Goal: Task Accomplishment & Management: Complete application form

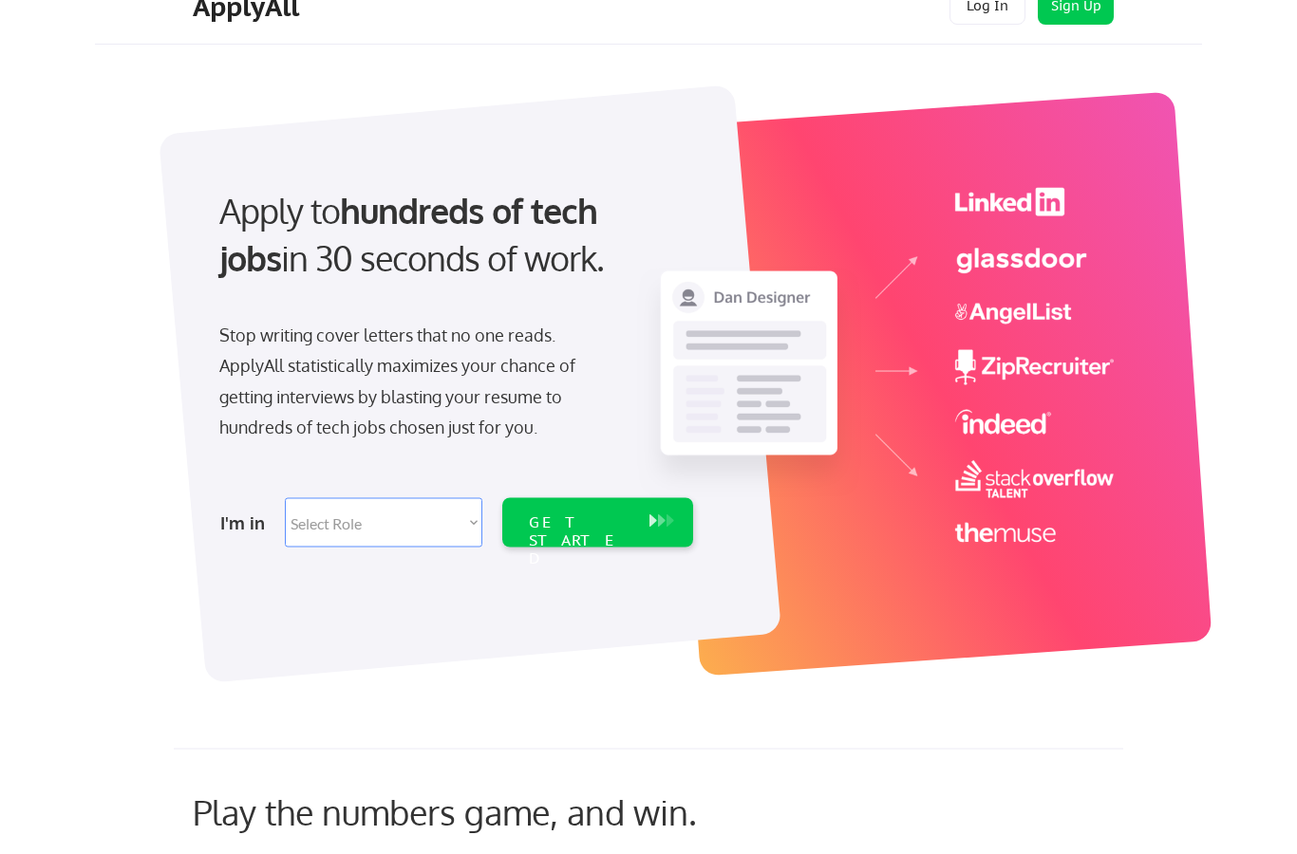
scroll to position [53, 0]
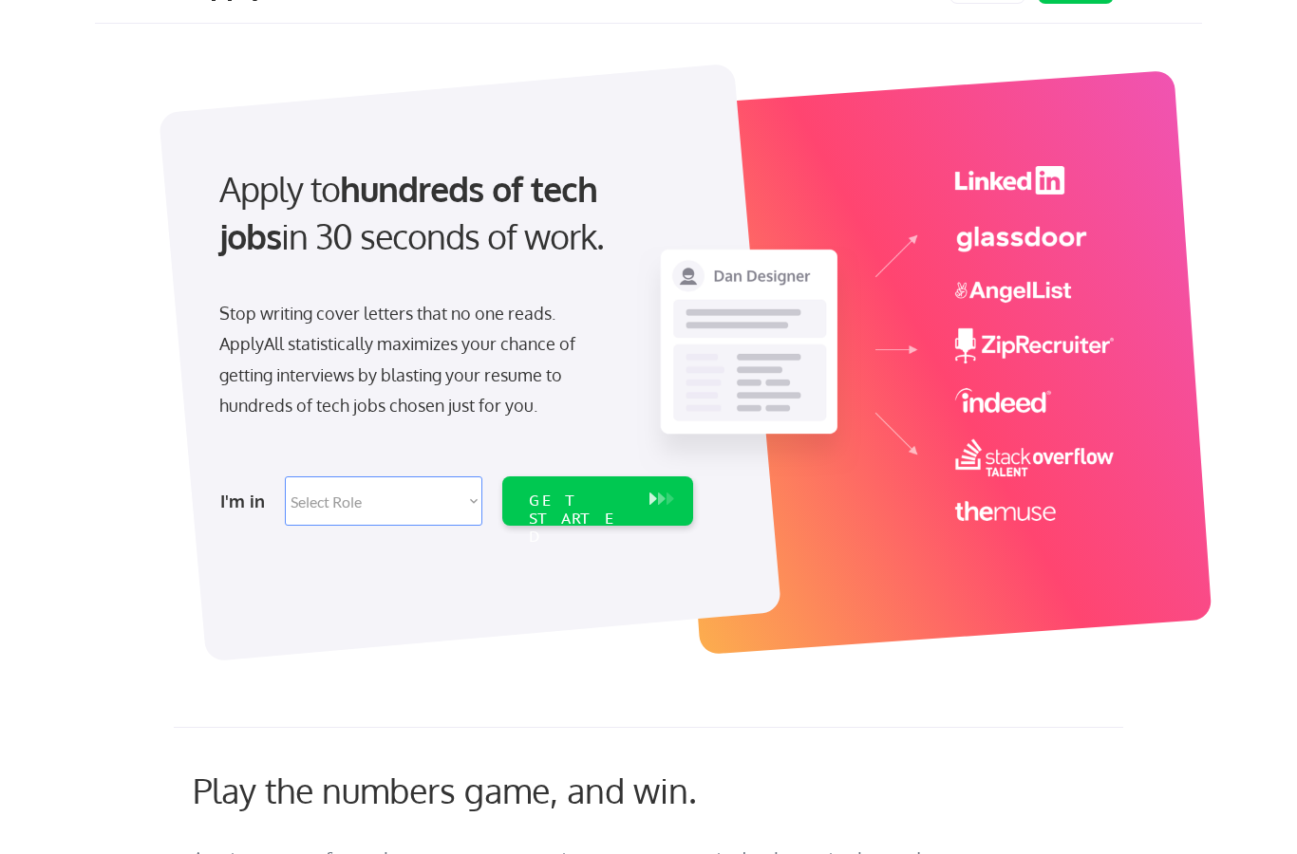
click at [461, 511] on select "Select Role Software Engineering Product Management Customer Success Sales UI/U…" at bounding box center [383, 501] width 197 height 49
select select ""engineering""
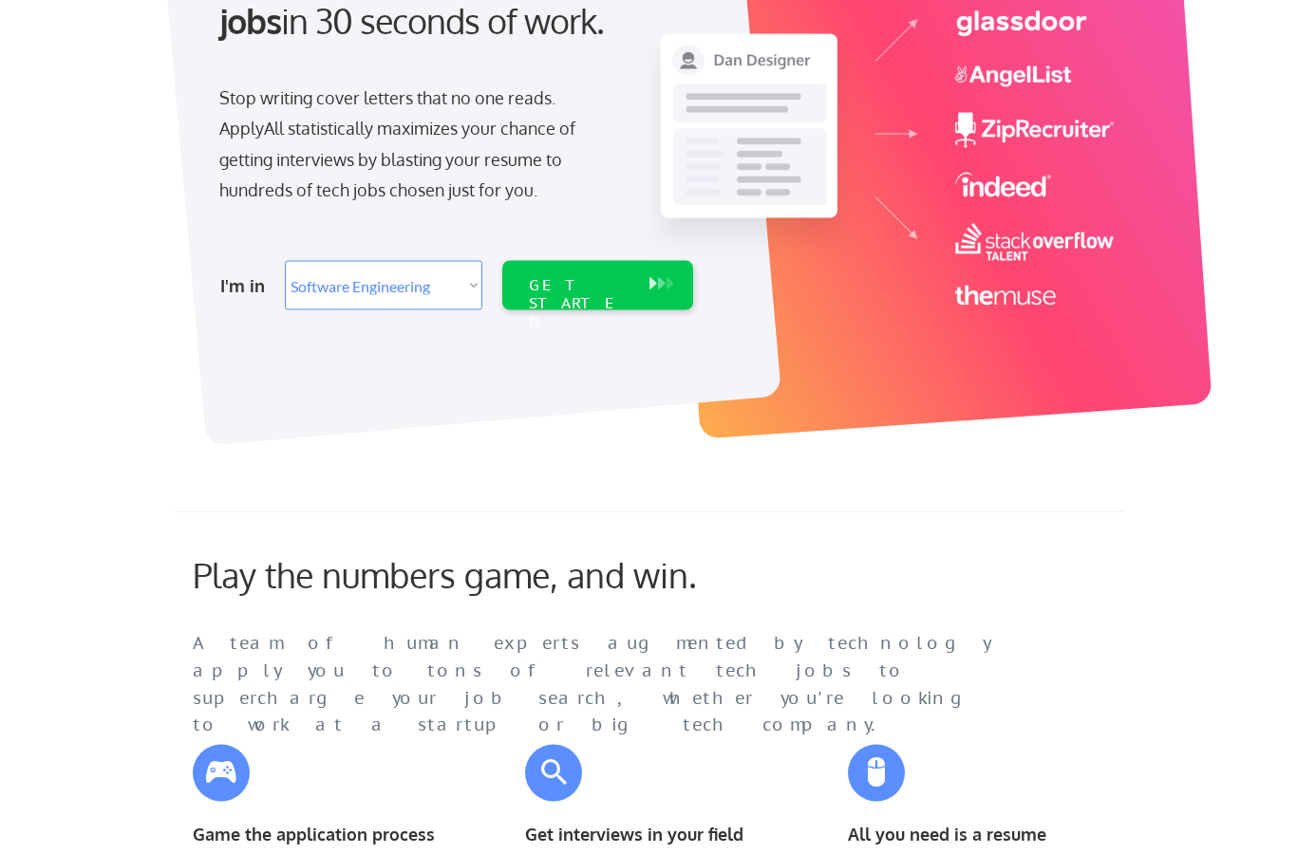
scroll to position [255, 0]
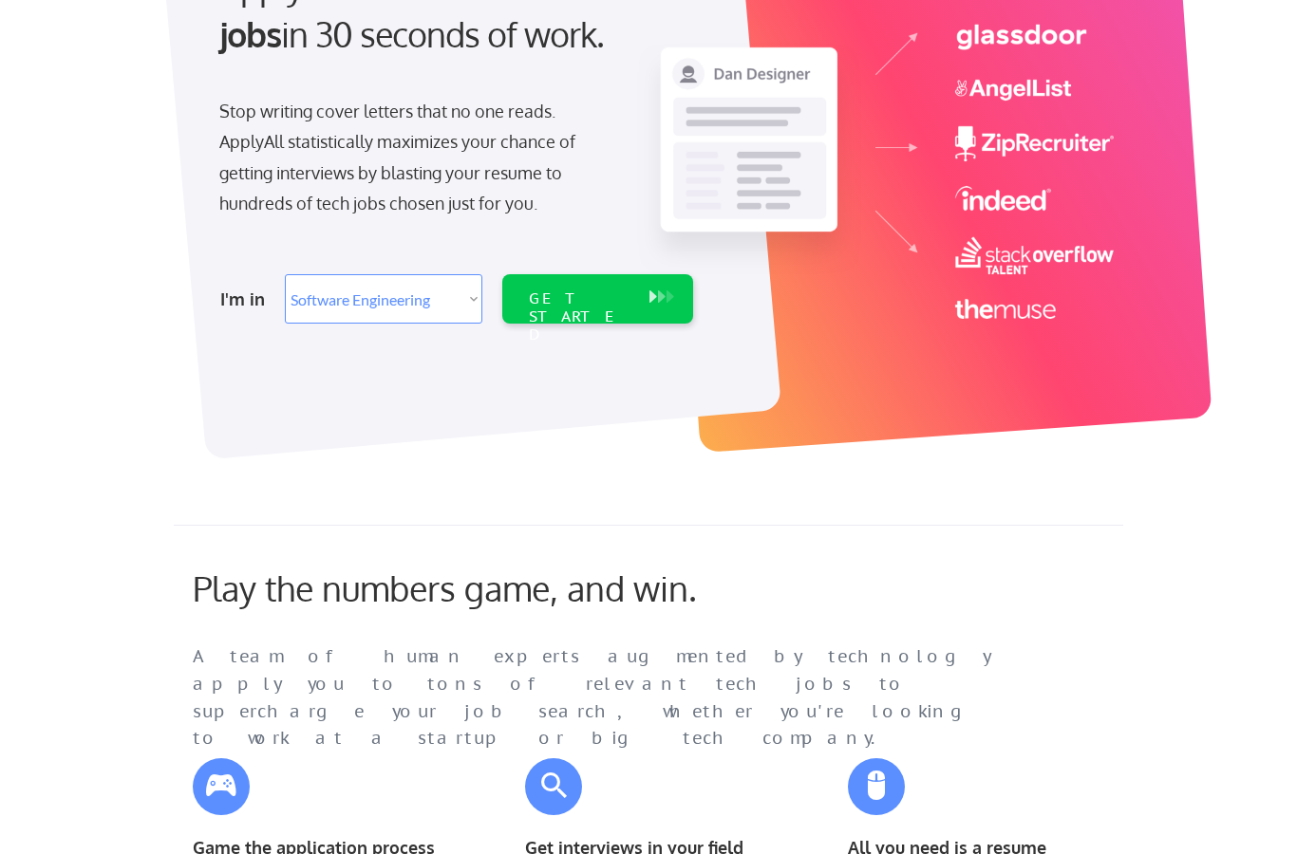
click at [664, 298] on button at bounding box center [670, 297] width 19 height 21
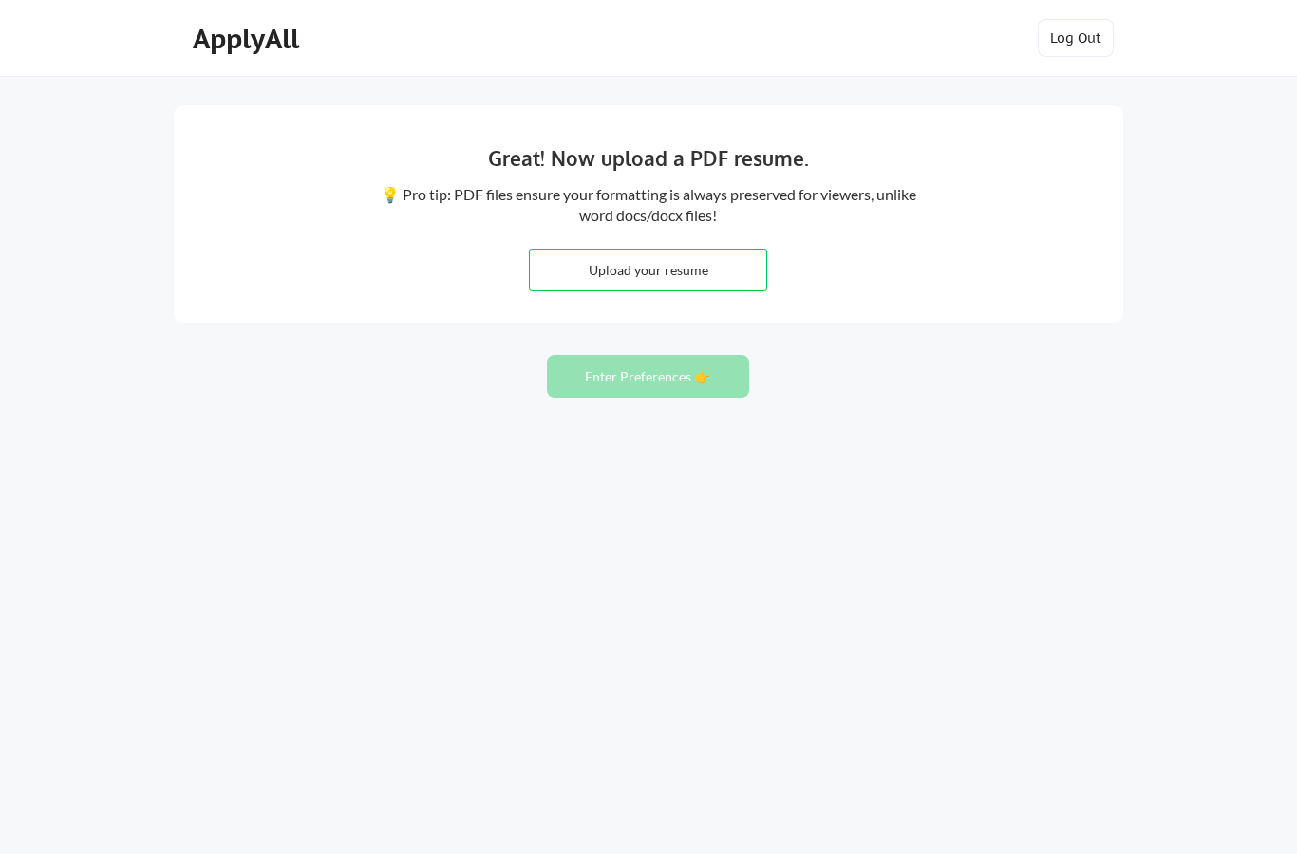
click at [585, 271] on input "file" at bounding box center [648, 270] width 236 height 41
type input "C:\fakepath\Aakash_Gautam_Resume_2025.pdf"
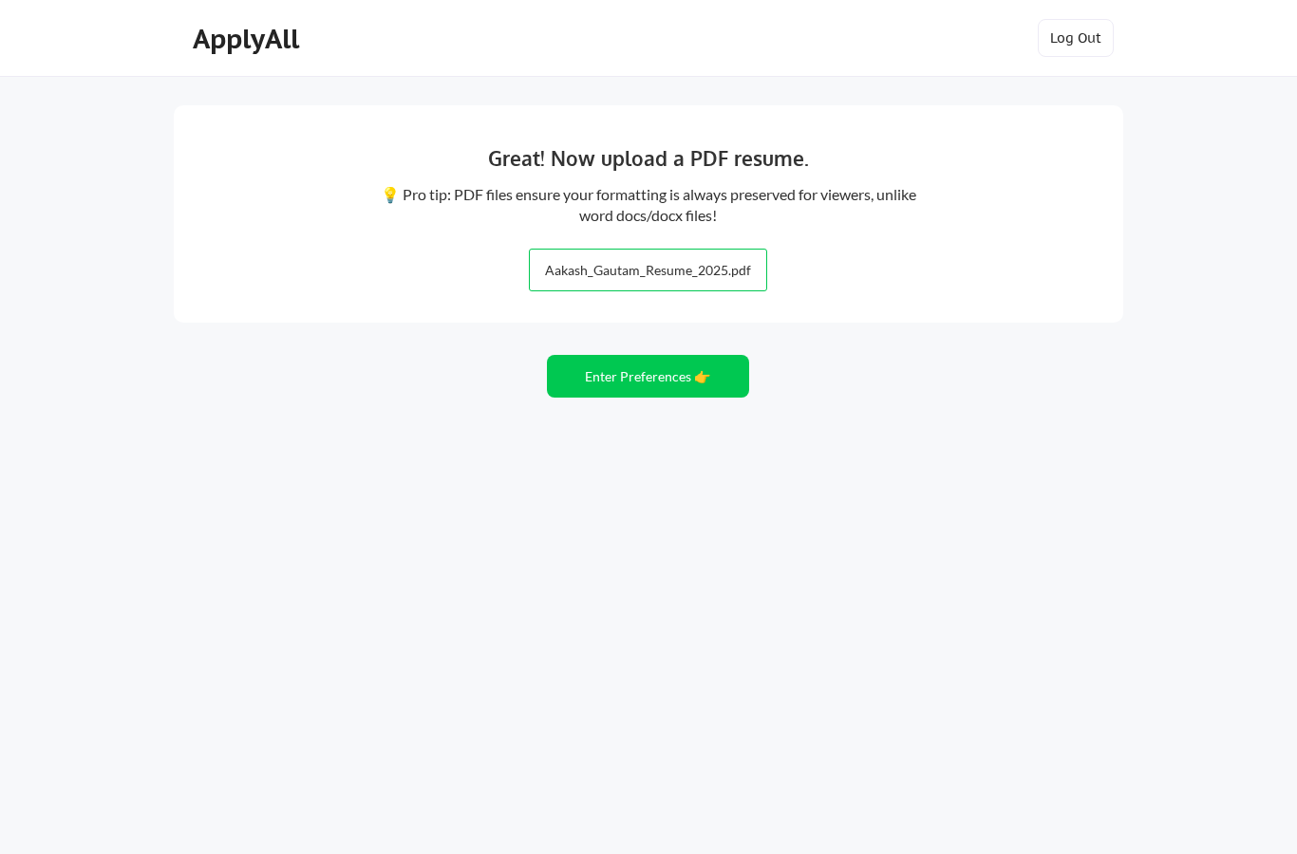
click at [653, 366] on button "Enter Preferences 👉" at bounding box center [648, 376] width 202 height 43
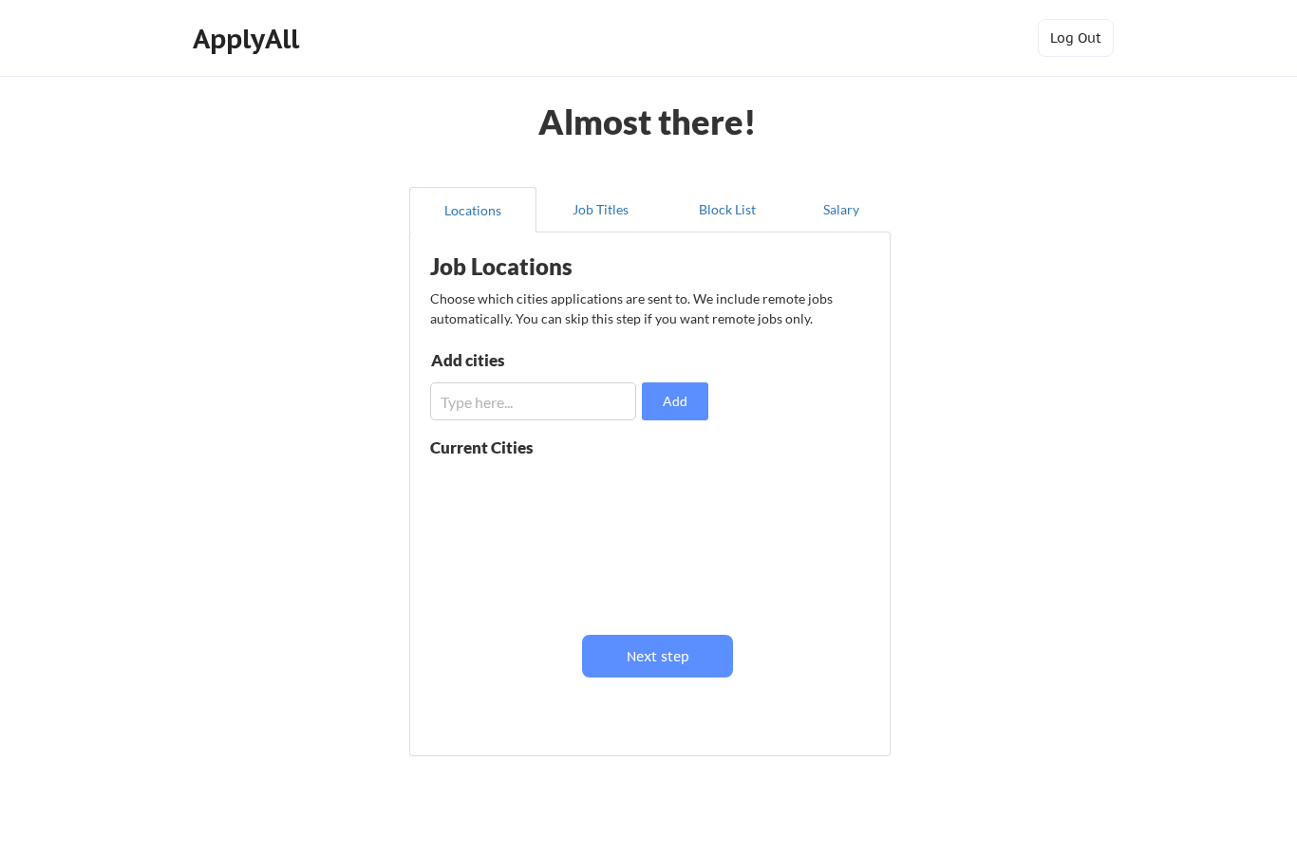
scroll to position [76, 0]
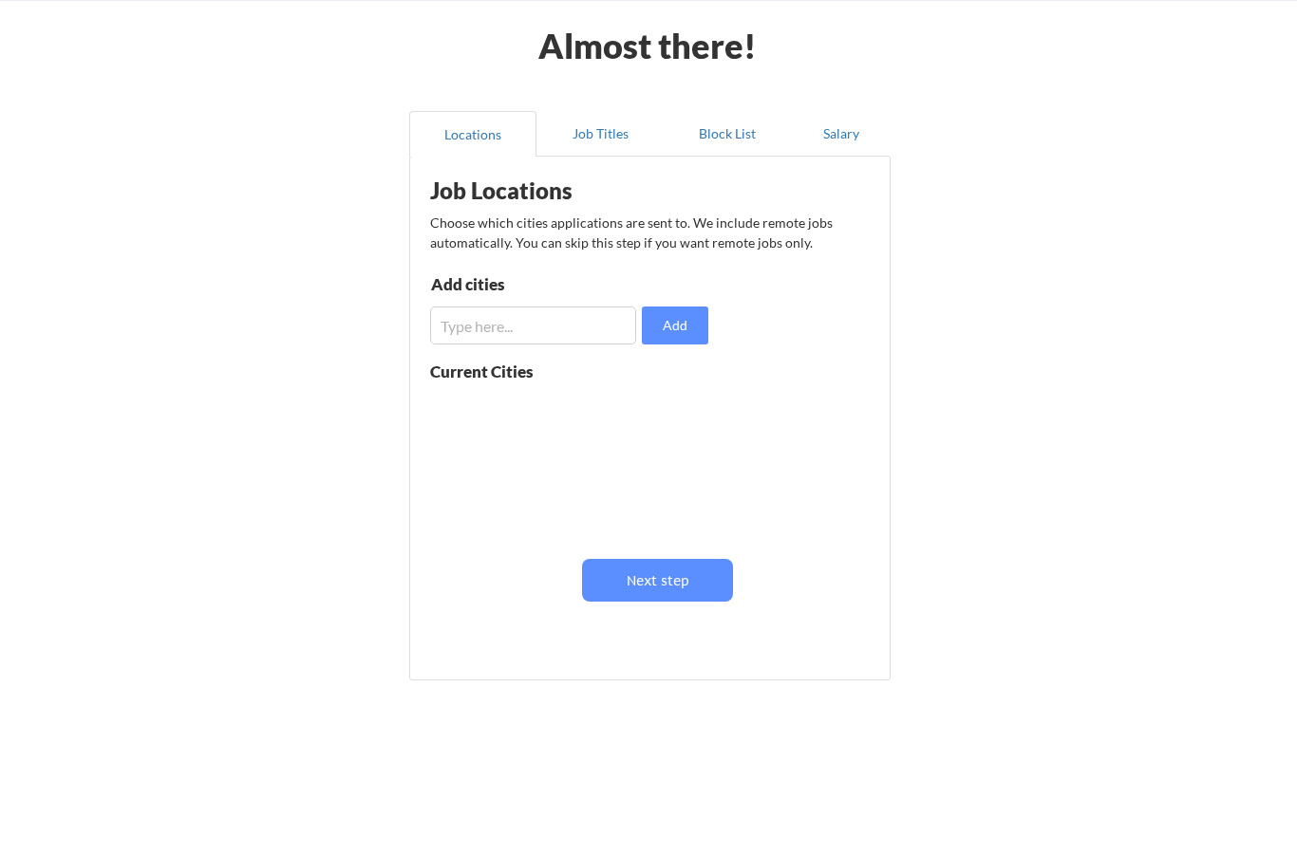
click at [532, 327] on input "input" at bounding box center [533, 326] width 206 height 38
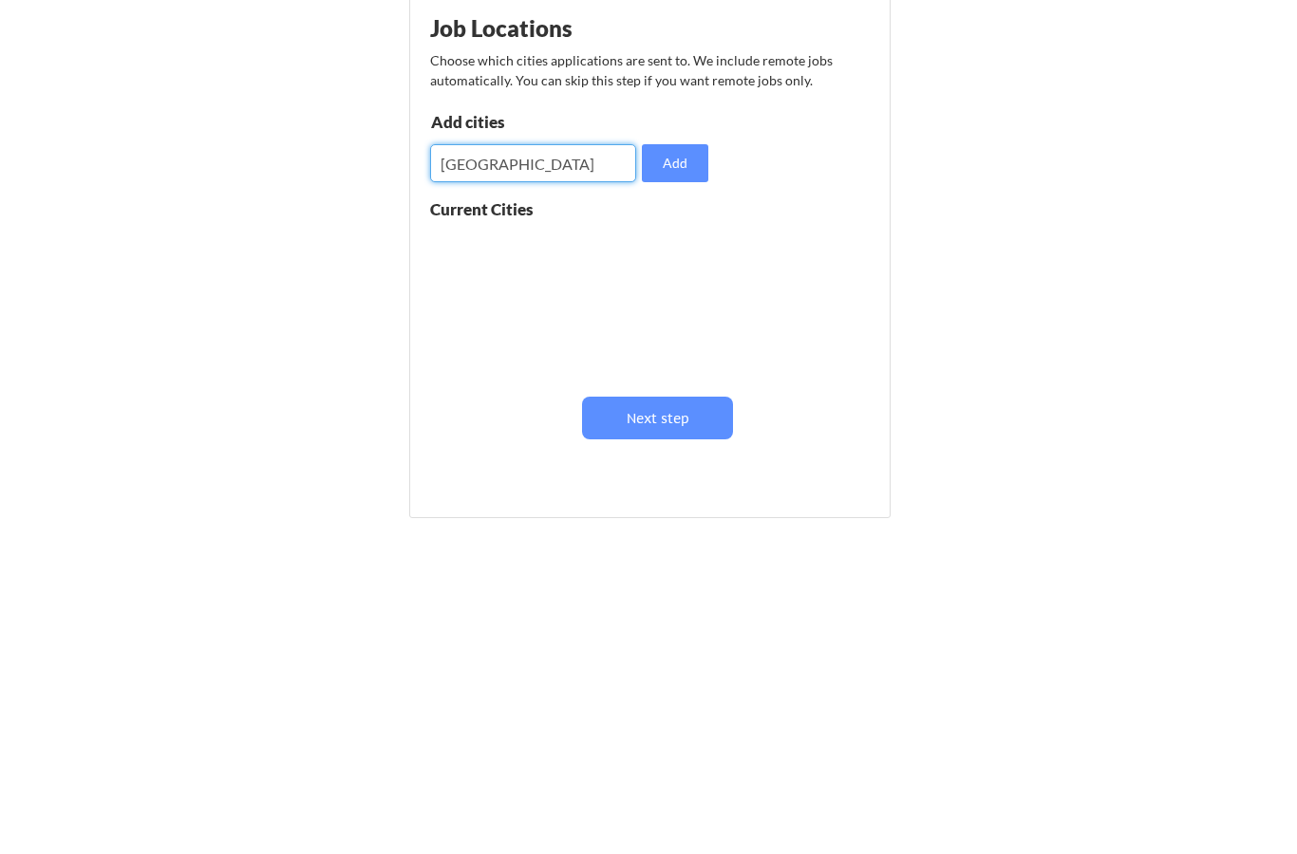
type input "Calgary"
click at [683, 307] on button "Add" at bounding box center [675, 326] width 66 height 38
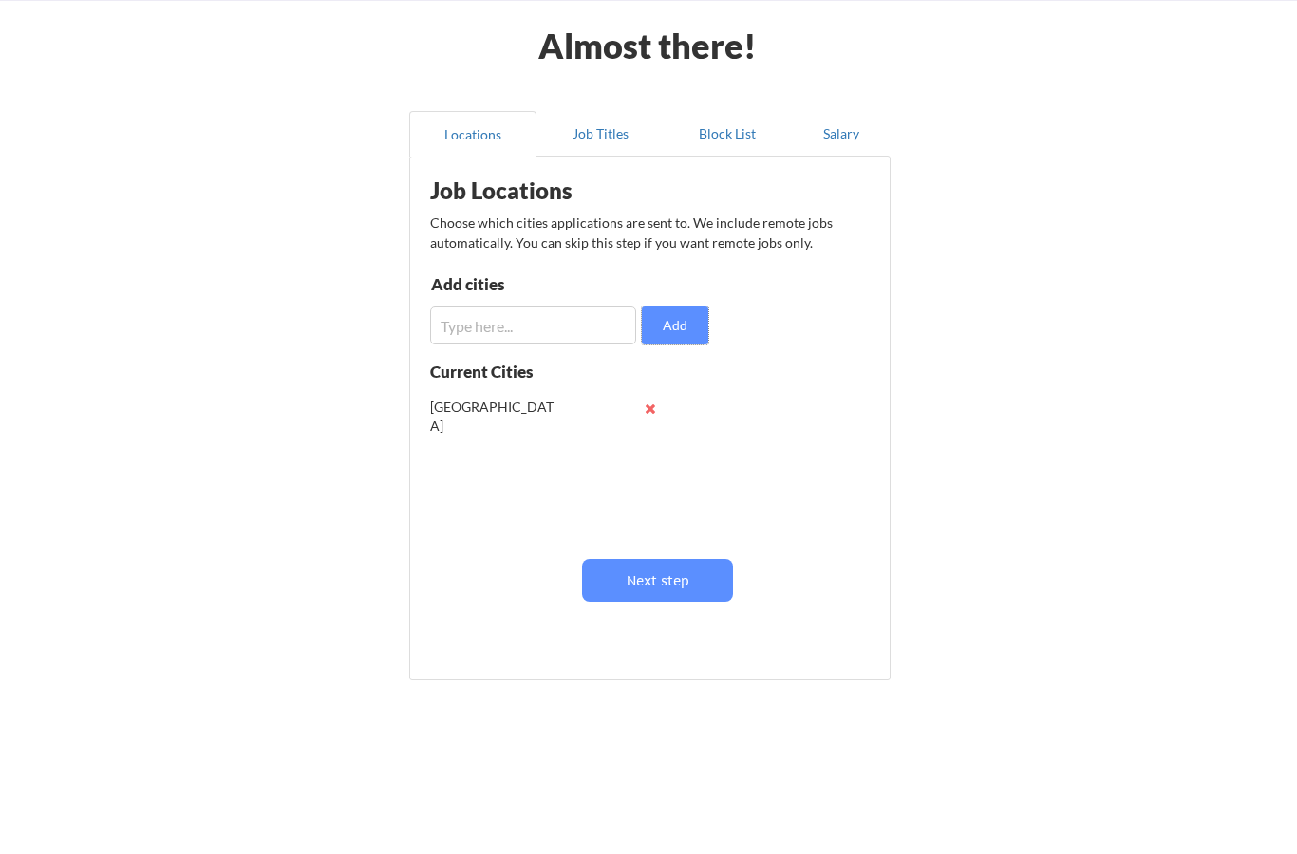
click at [521, 335] on input "input" at bounding box center [533, 326] width 206 height 38
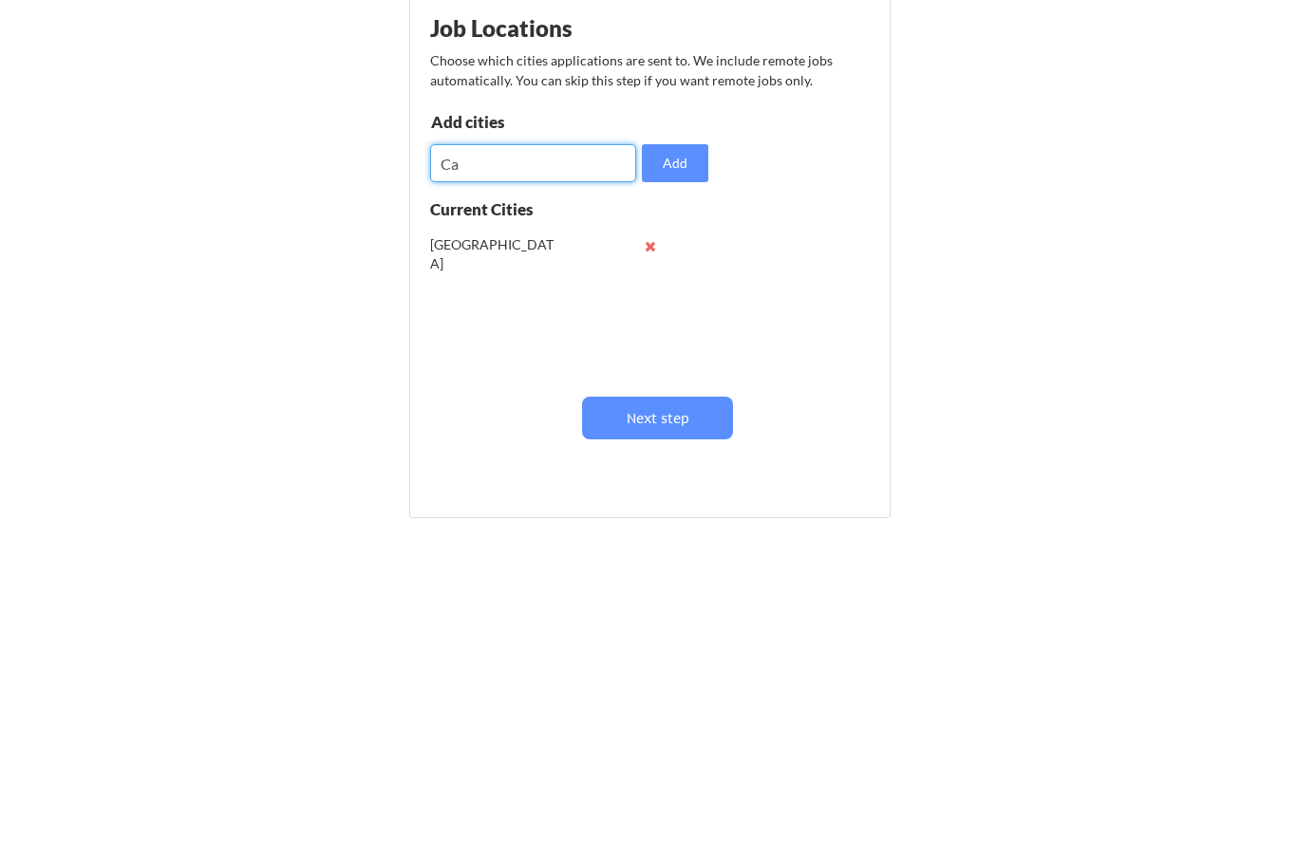
type input "C"
type input "Rest of Canada & US (remote)"
click at [683, 307] on button "Add" at bounding box center [675, 326] width 66 height 38
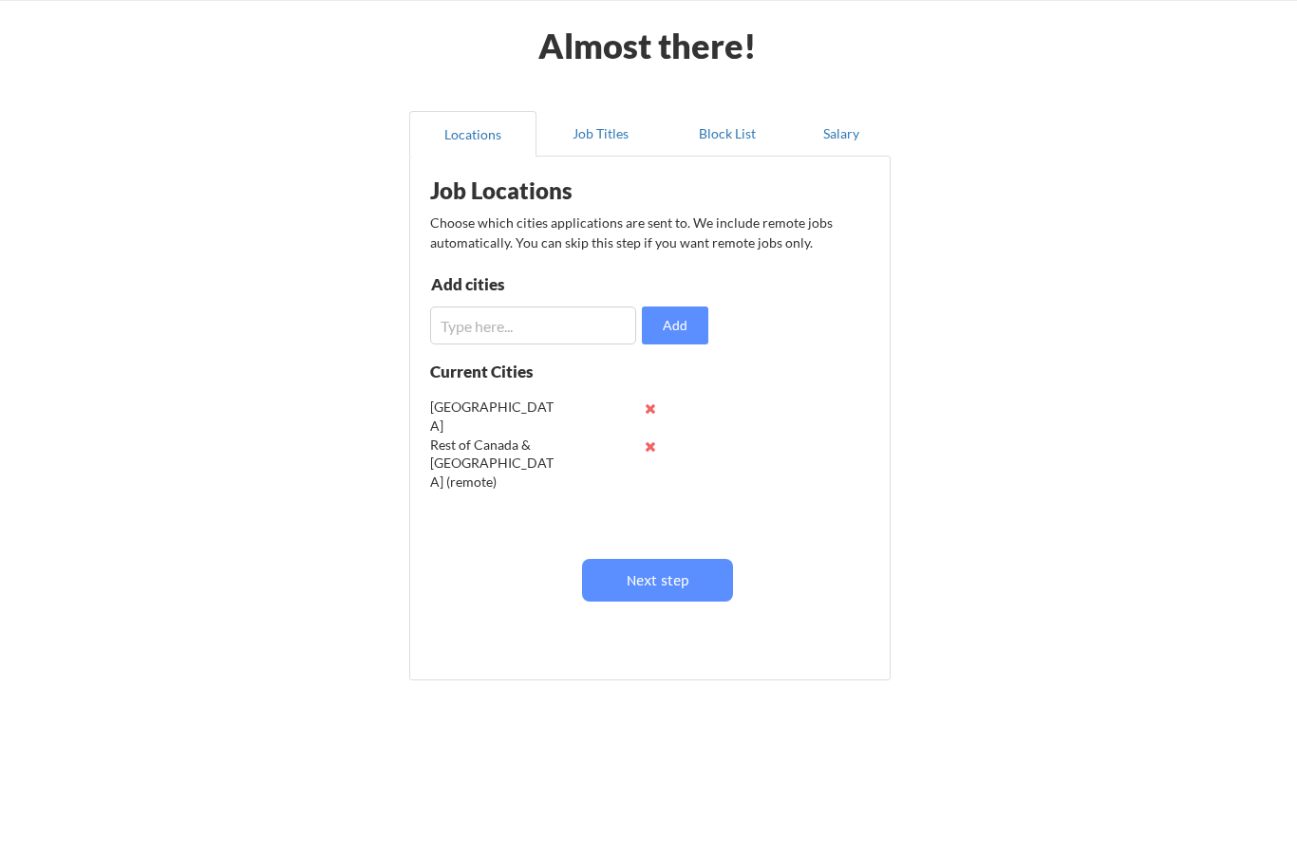
click at [664, 581] on button "Next step" at bounding box center [657, 580] width 151 height 43
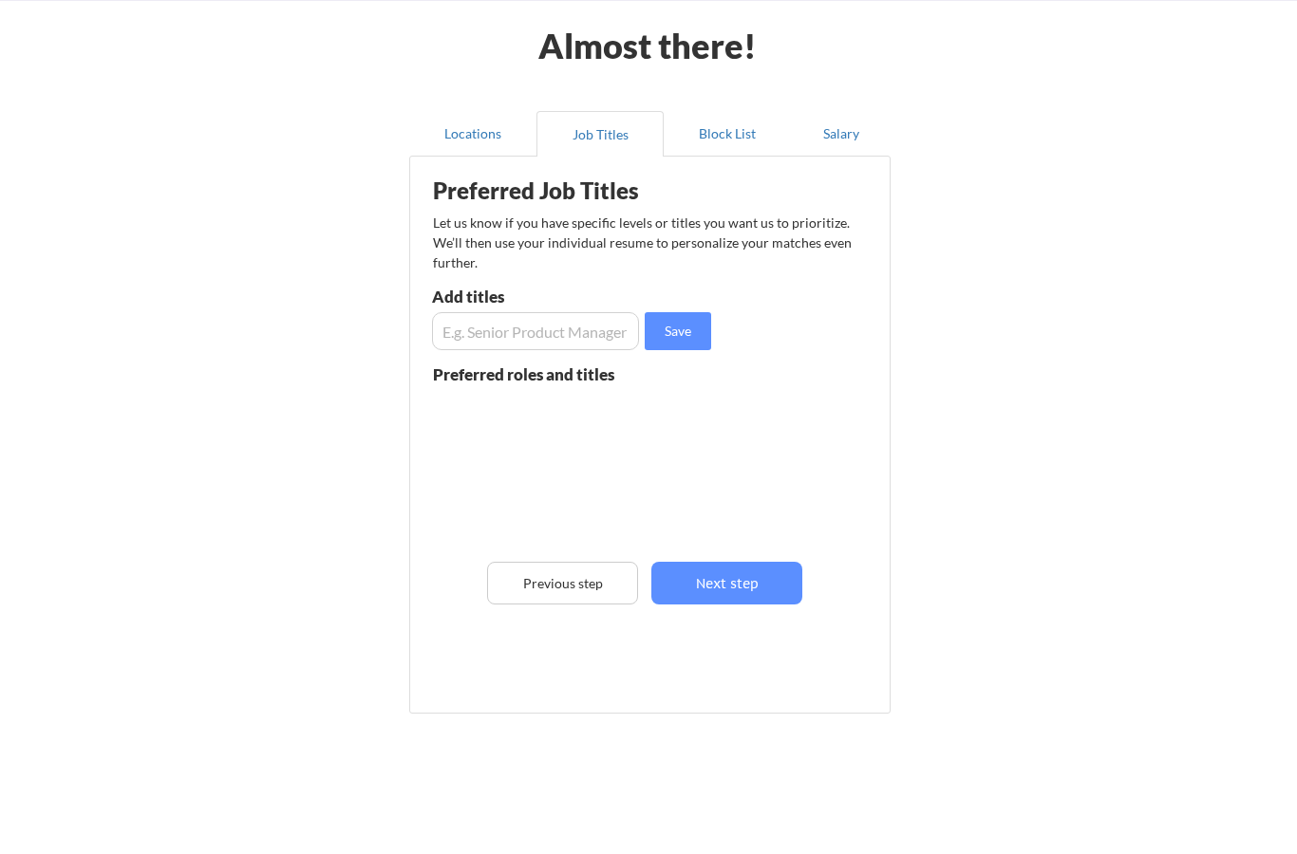
click at [559, 338] on input "input" at bounding box center [535, 331] width 207 height 38
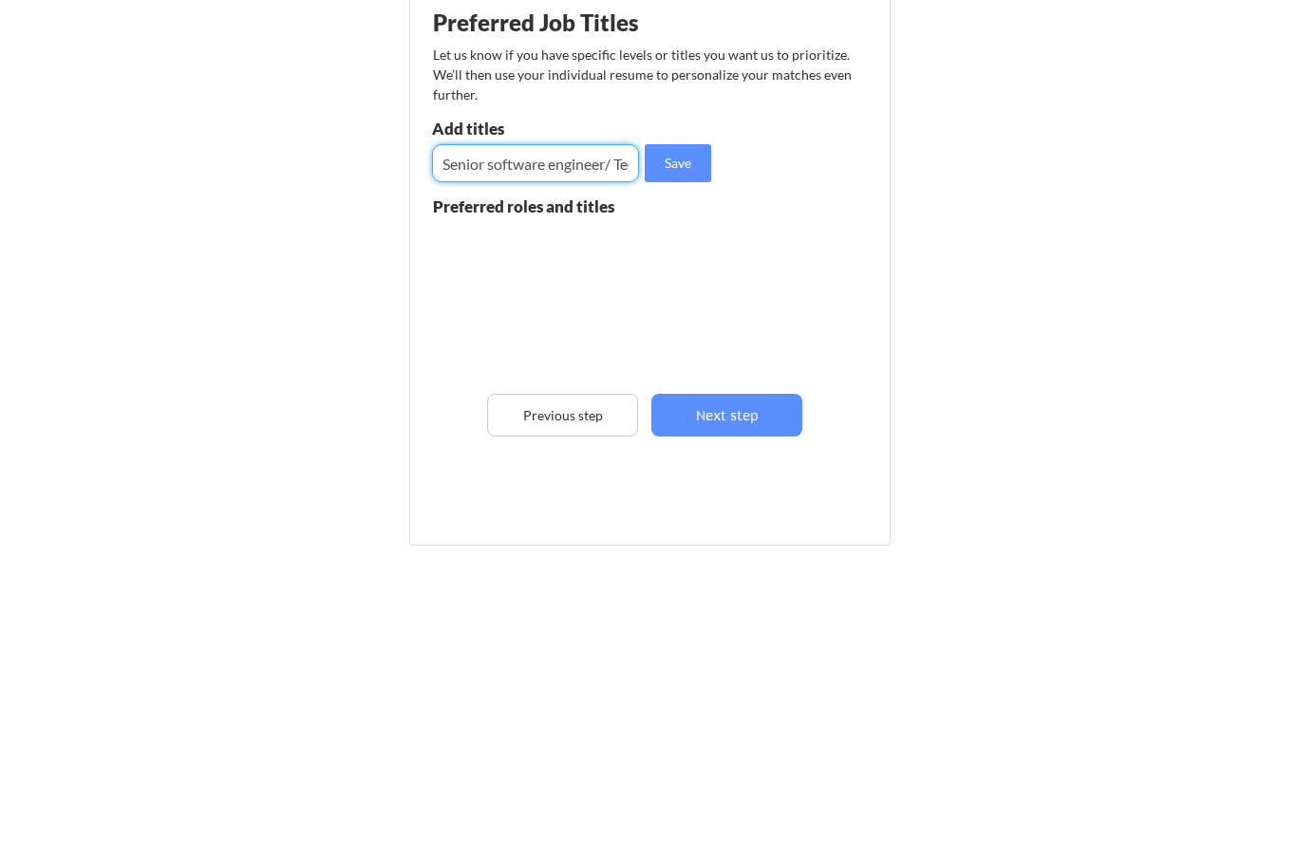
type input "Senior software engineer/ Tech Lead/ Delivery Lead"
click at [682, 312] on button "Save" at bounding box center [678, 331] width 66 height 38
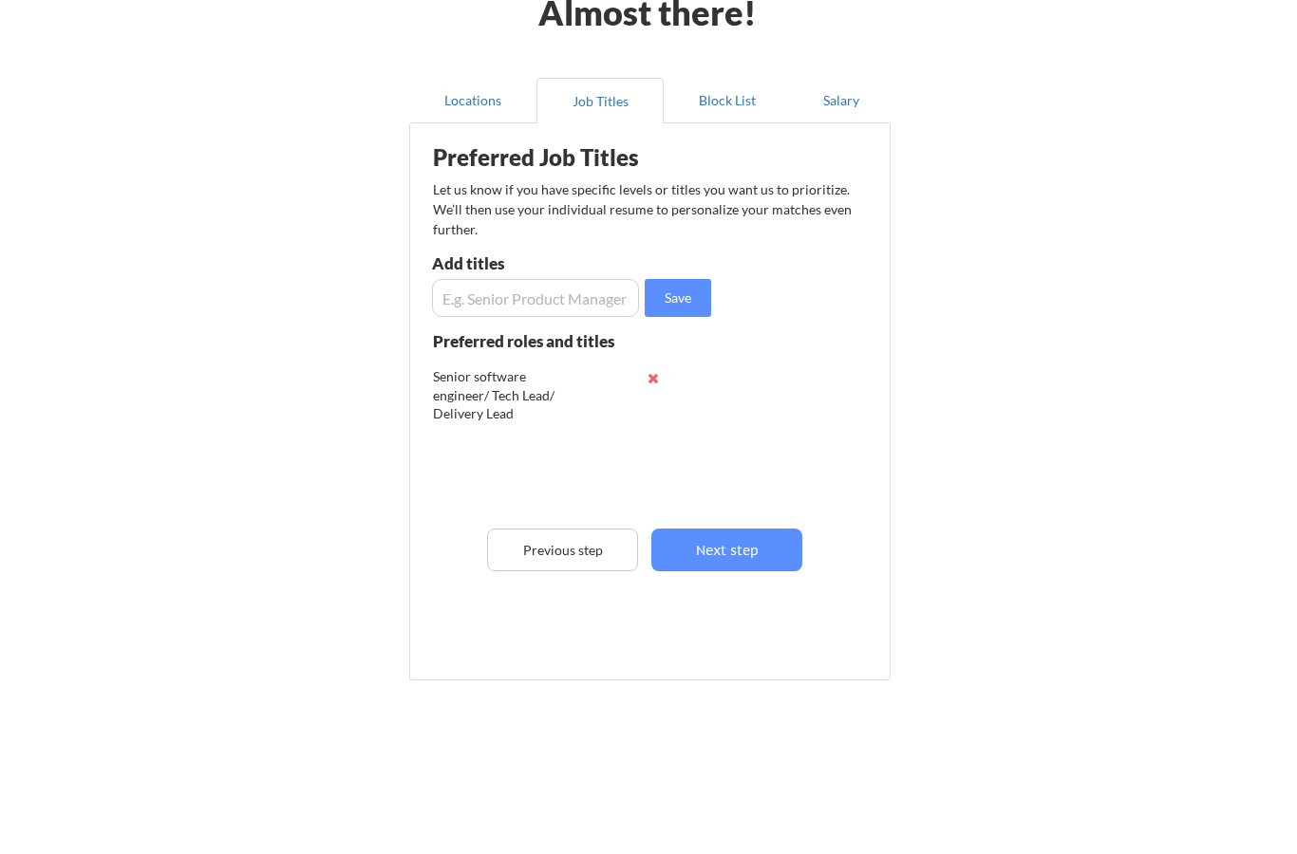
click at [1163, 497] on div "Almost there! Locations Job Titles Block List Salary Preferred Job Titles Let u…" at bounding box center [648, 372] width 1297 height 963
click at [716, 552] on button "Next step" at bounding box center [726, 550] width 151 height 43
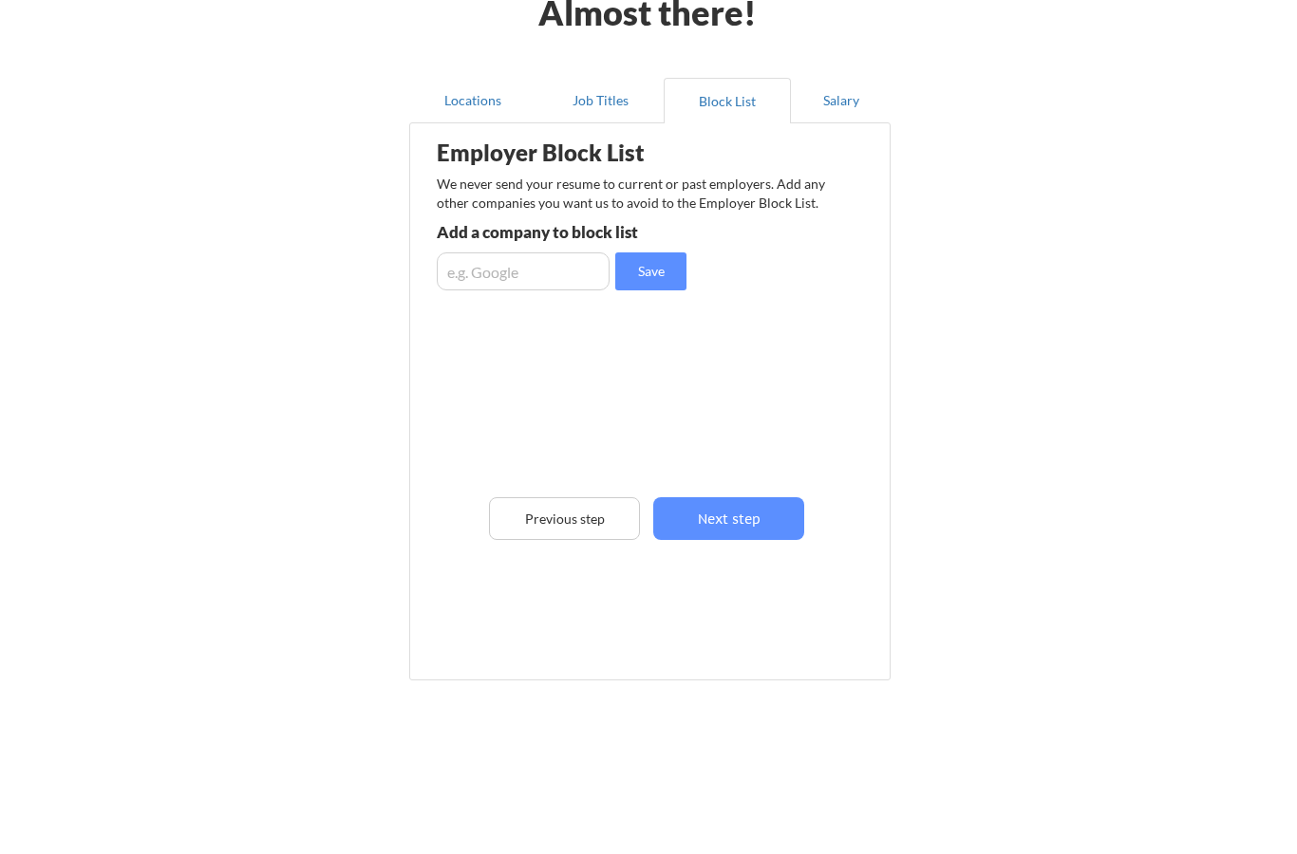
click at [531, 524] on button "Previous step" at bounding box center [564, 518] width 151 height 43
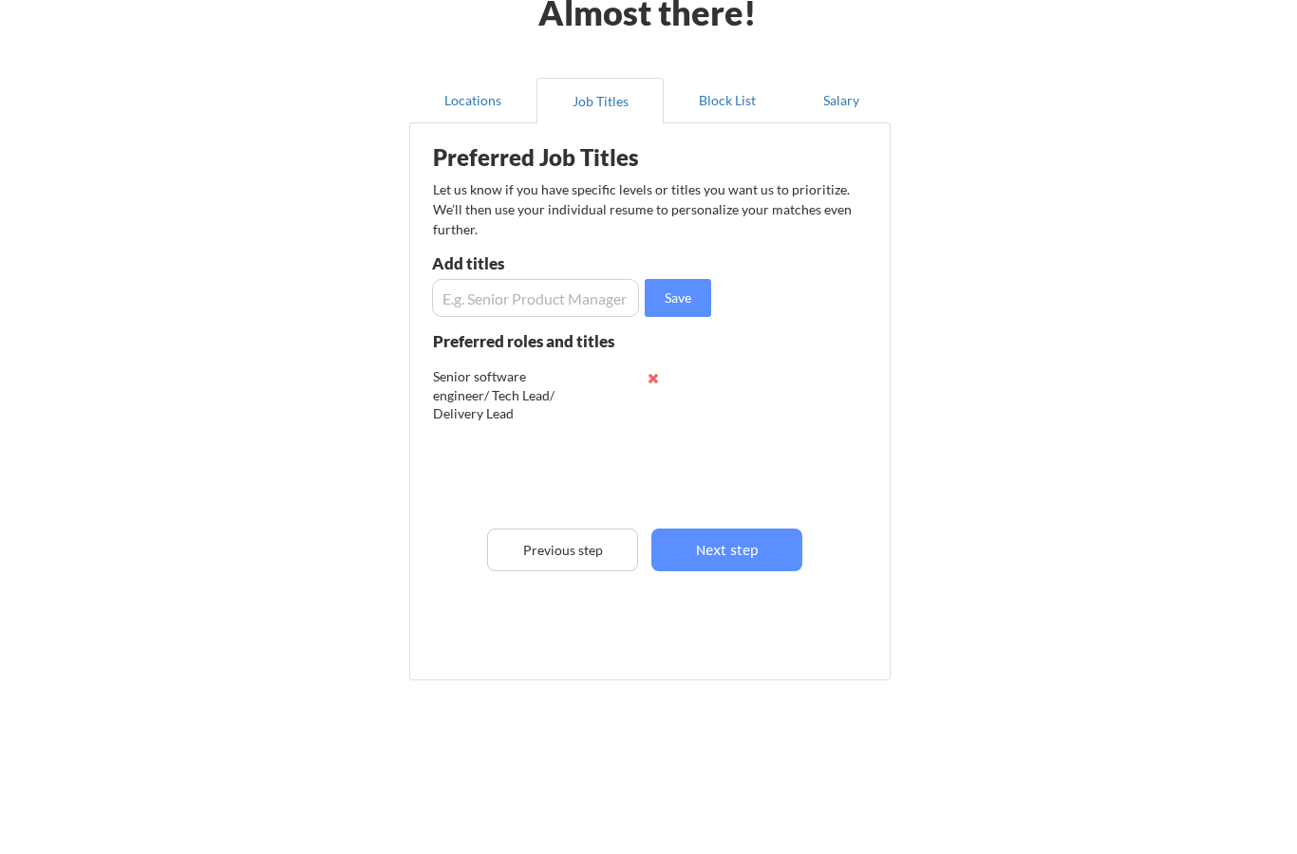
click at [653, 371] on button at bounding box center [652, 378] width 14 height 14
click at [493, 293] on input "input" at bounding box center [535, 298] width 207 height 38
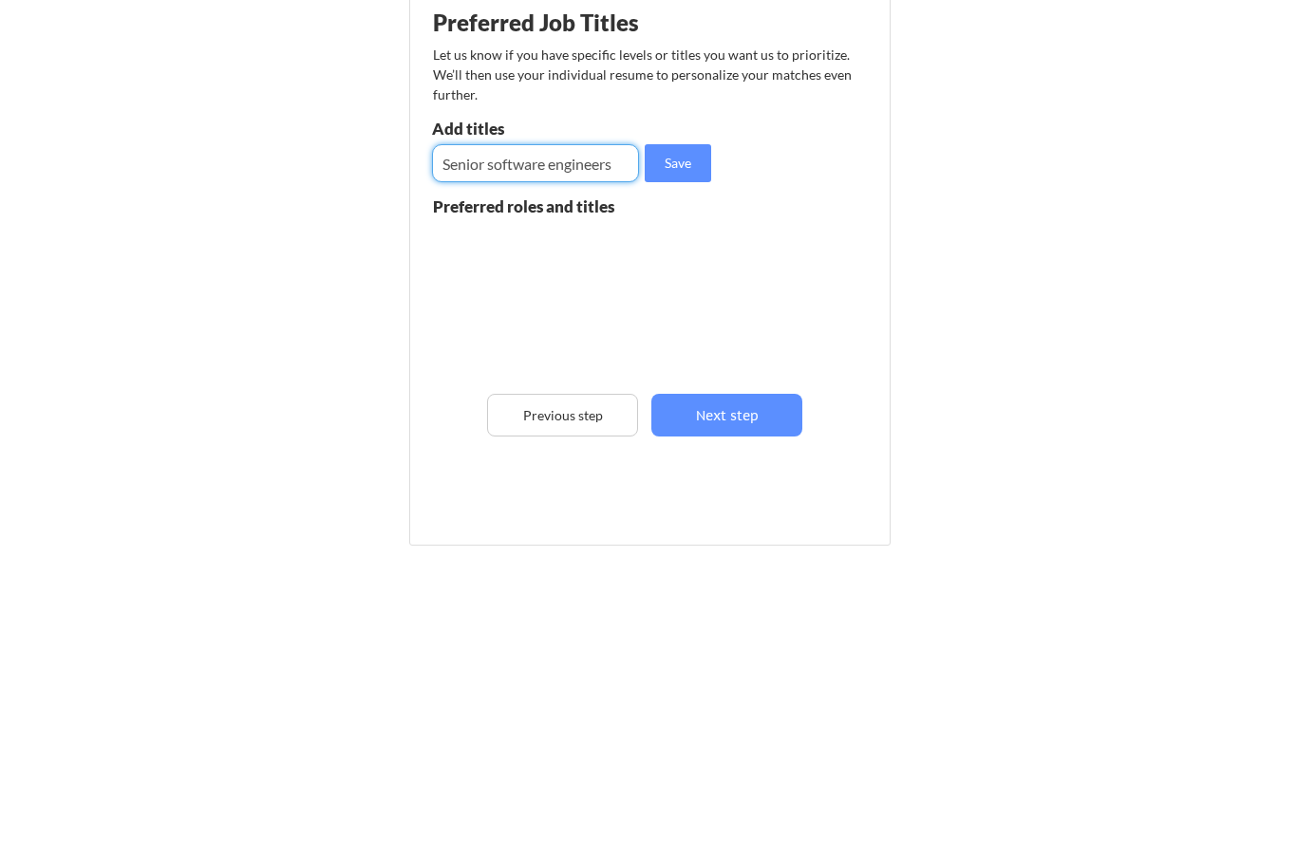
type input "Senior software engineers"
click at [677, 279] on button "Save" at bounding box center [678, 298] width 66 height 38
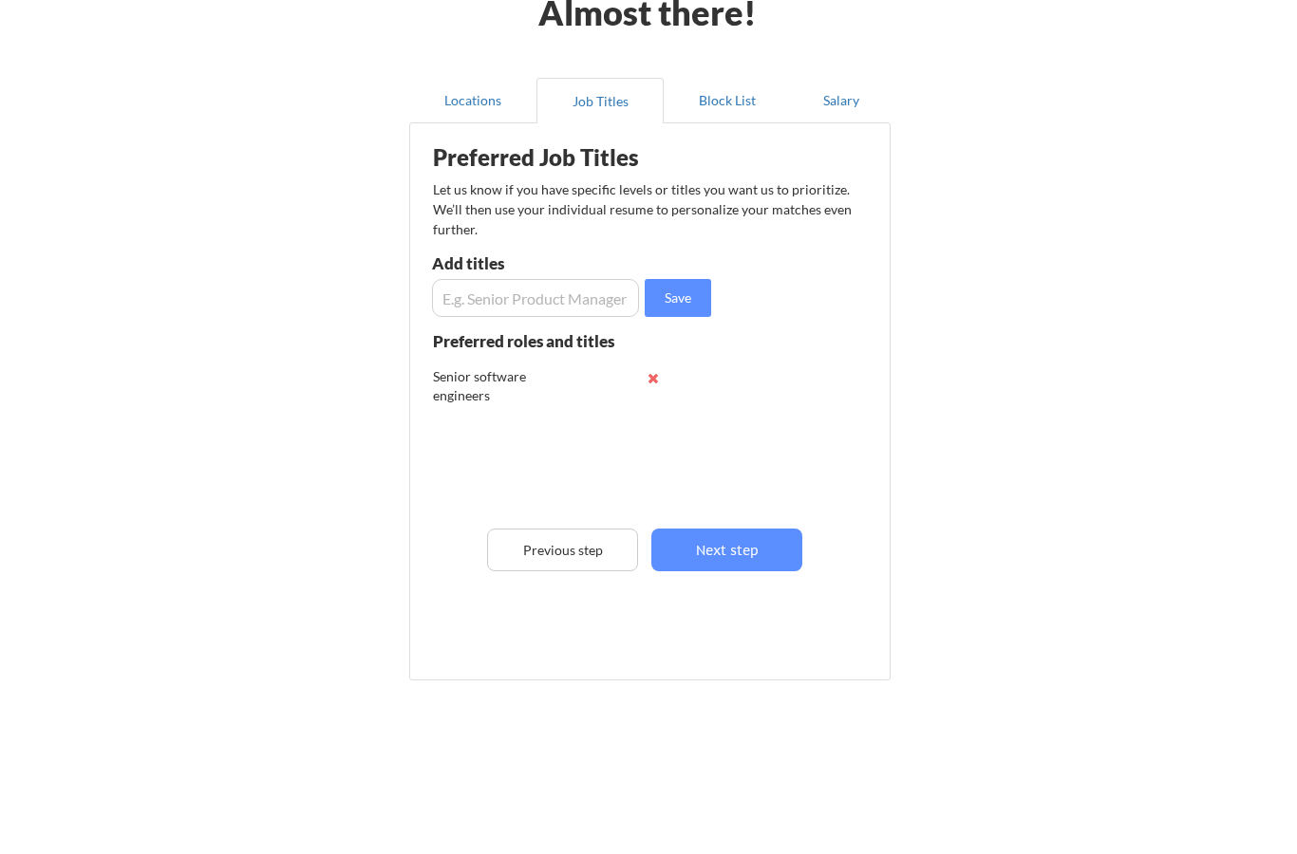
click at [585, 290] on input "input" at bounding box center [535, 298] width 207 height 38
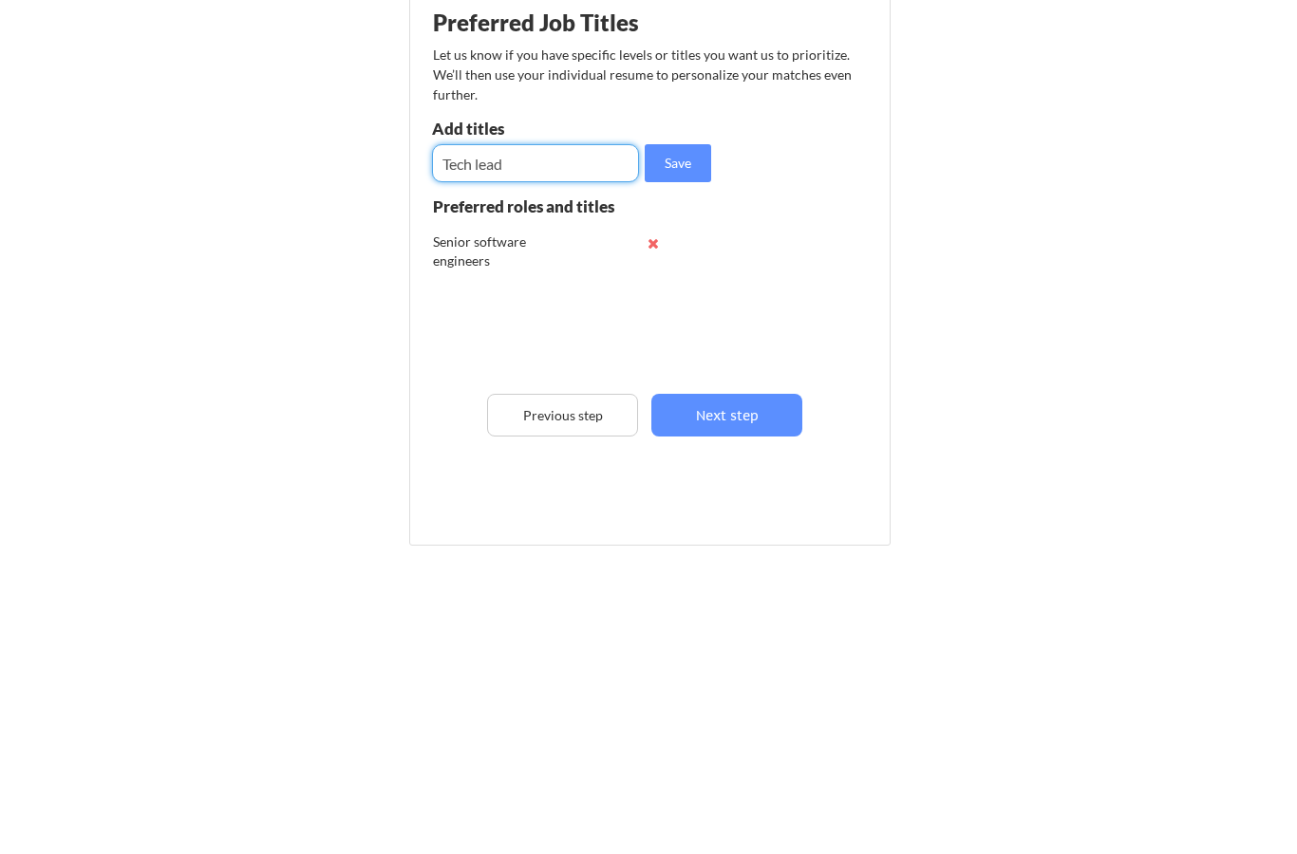
type input "Tech lead"
click at [684, 279] on button "Save" at bounding box center [678, 298] width 66 height 38
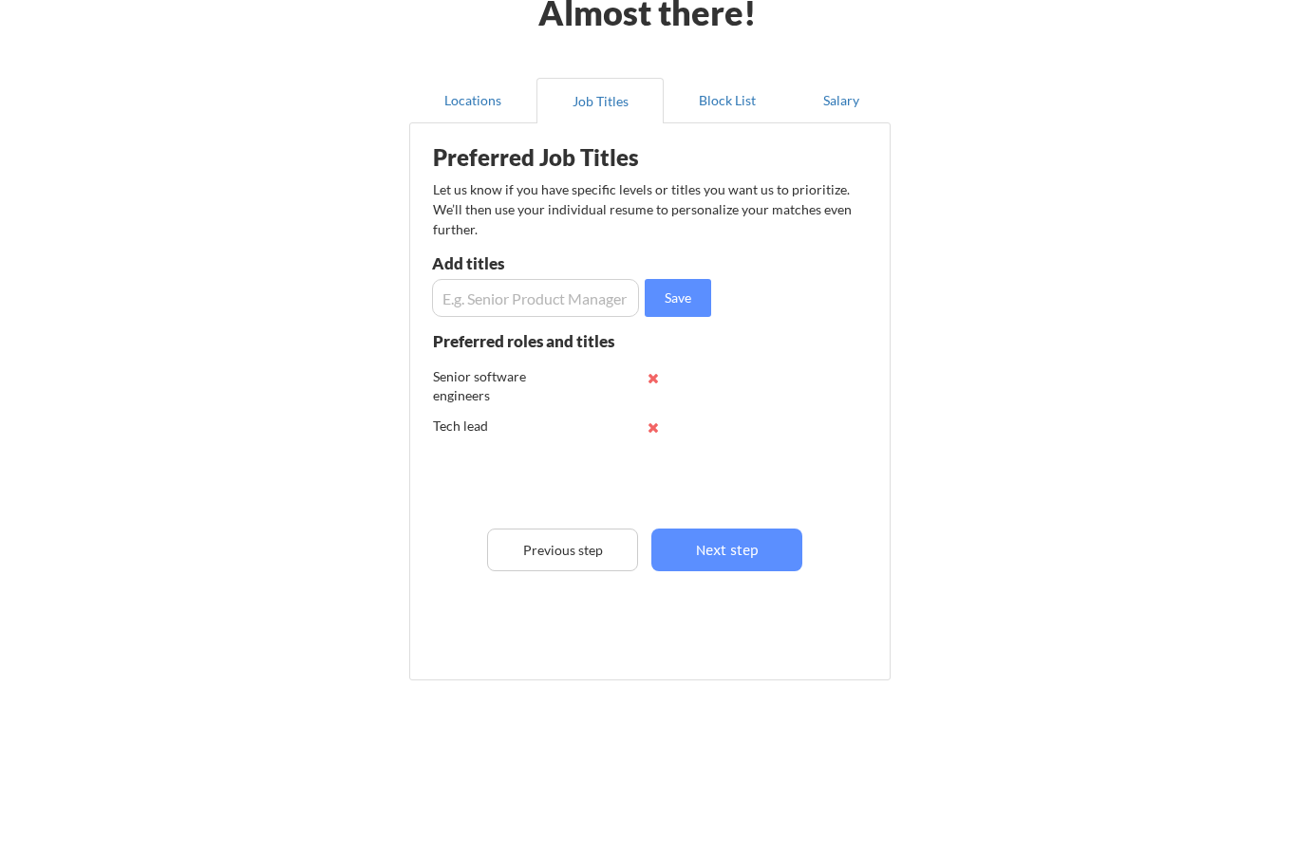
click at [549, 288] on input "input" at bounding box center [535, 298] width 207 height 38
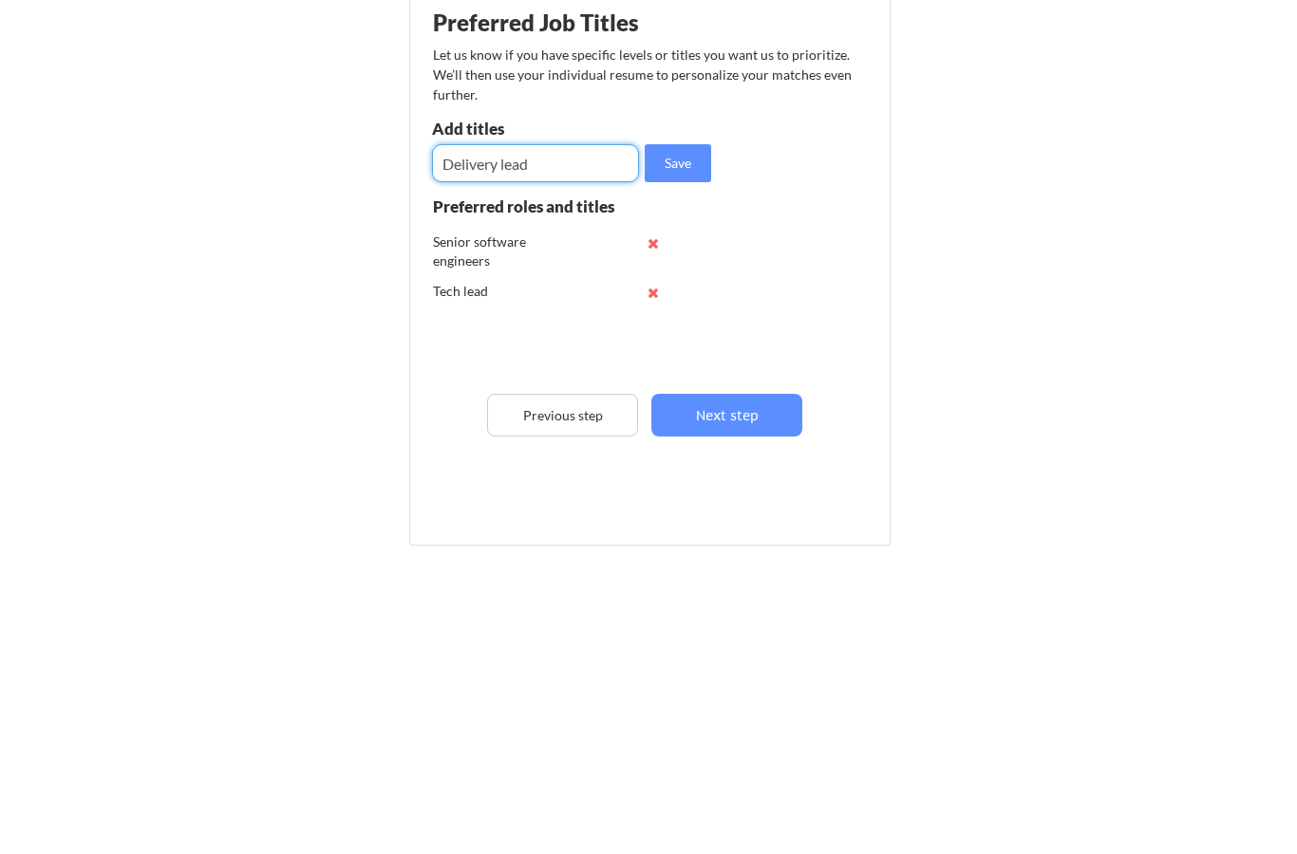
type input "Delivery lead"
click at [689, 279] on button "Save" at bounding box center [678, 298] width 66 height 38
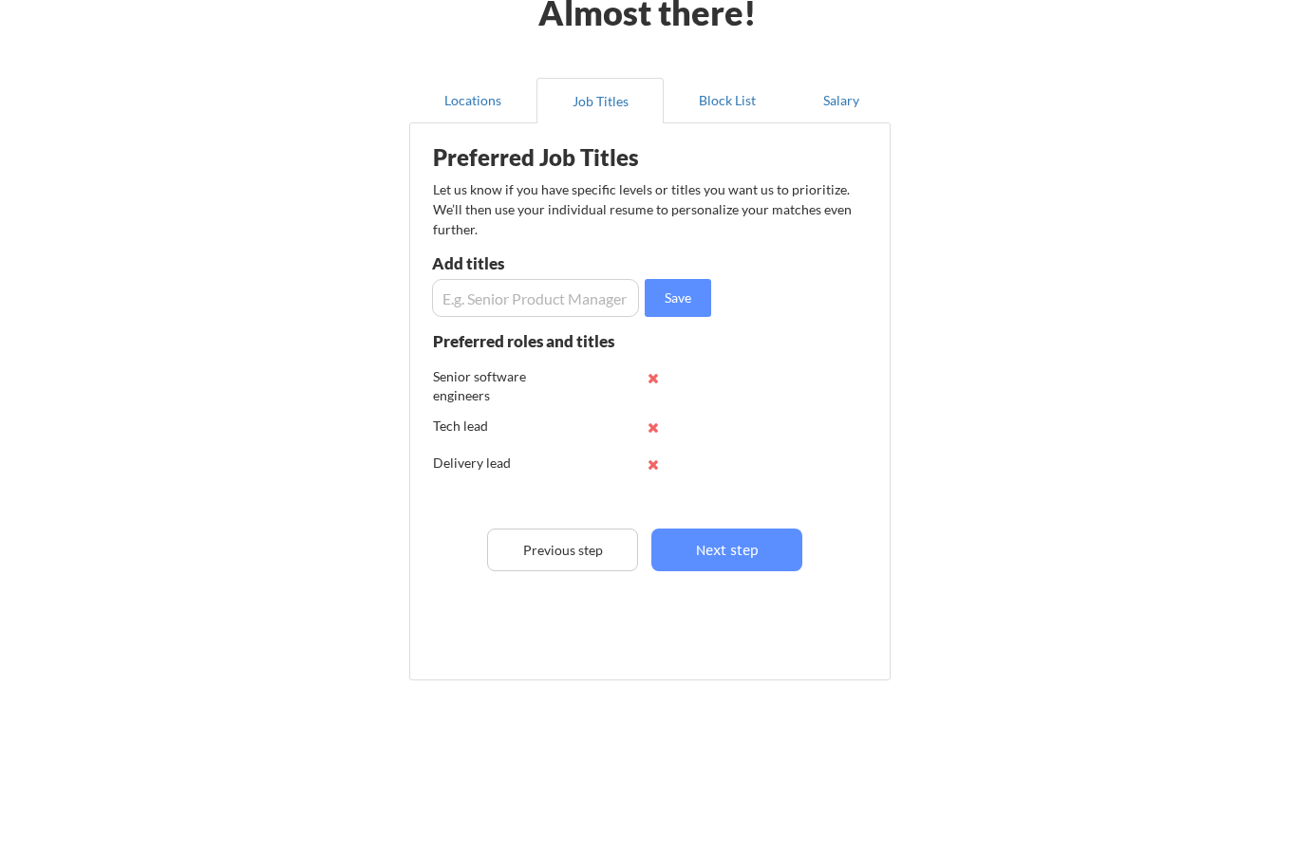
click at [512, 382] on div "Senior software engineers" at bounding box center [495, 385] width 124 height 37
click at [656, 383] on button at bounding box center [652, 378] width 14 height 14
click at [575, 290] on input "input" at bounding box center [535, 298] width 207 height 38
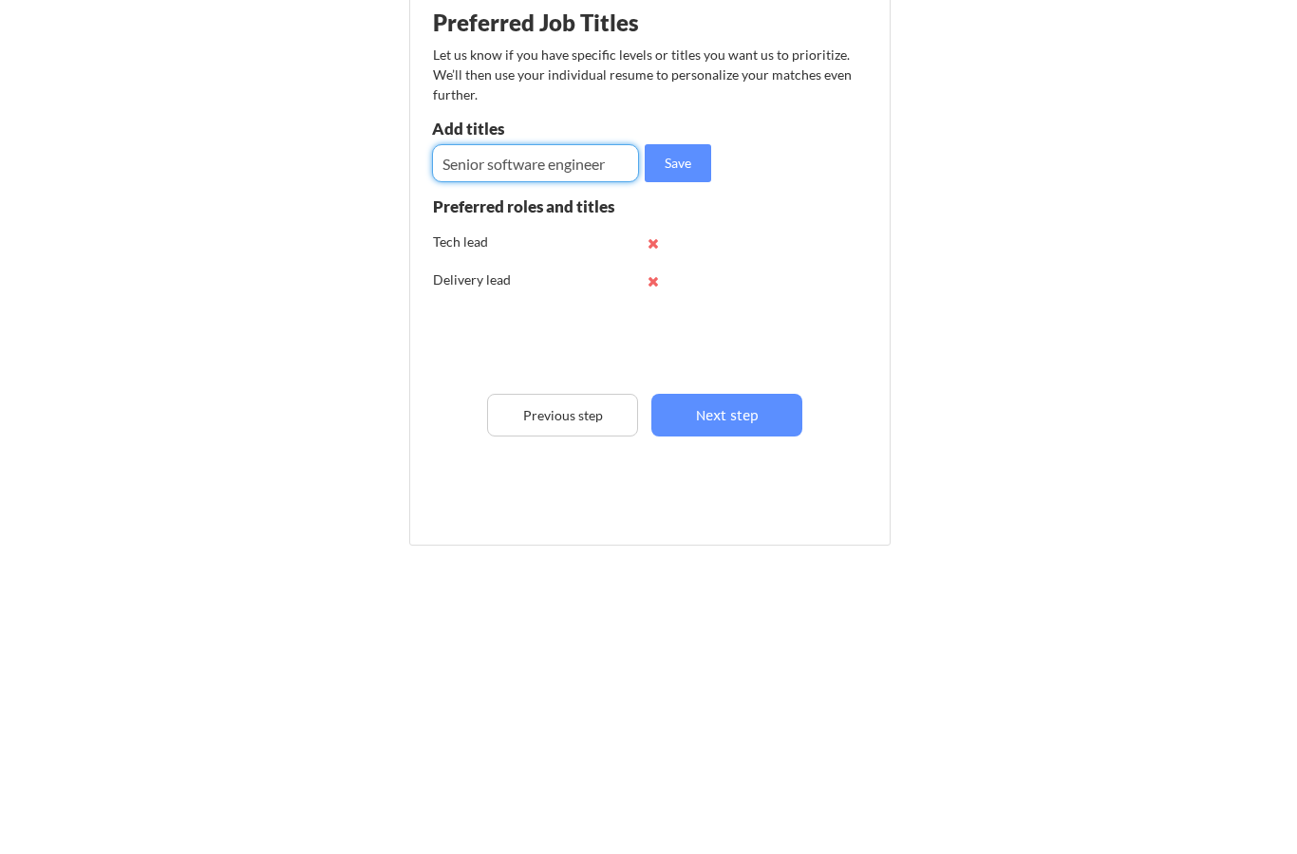
type input "Senior software engineer"
click at [683, 279] on button "Save" at bounding box center [678, 298] width 66 height 38
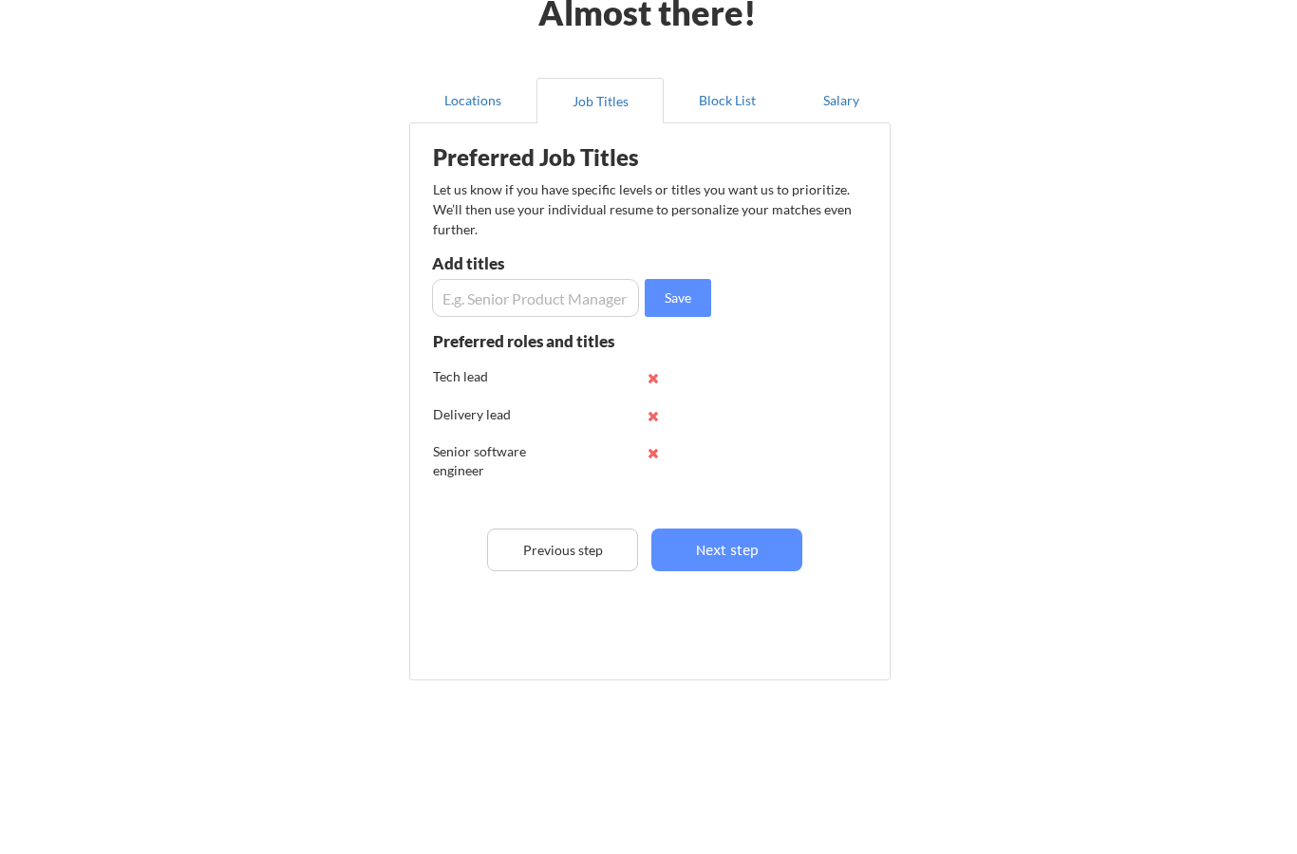
click at [739, 544] on button "Next step" at bounding box center [726, 550] width 151 height 43
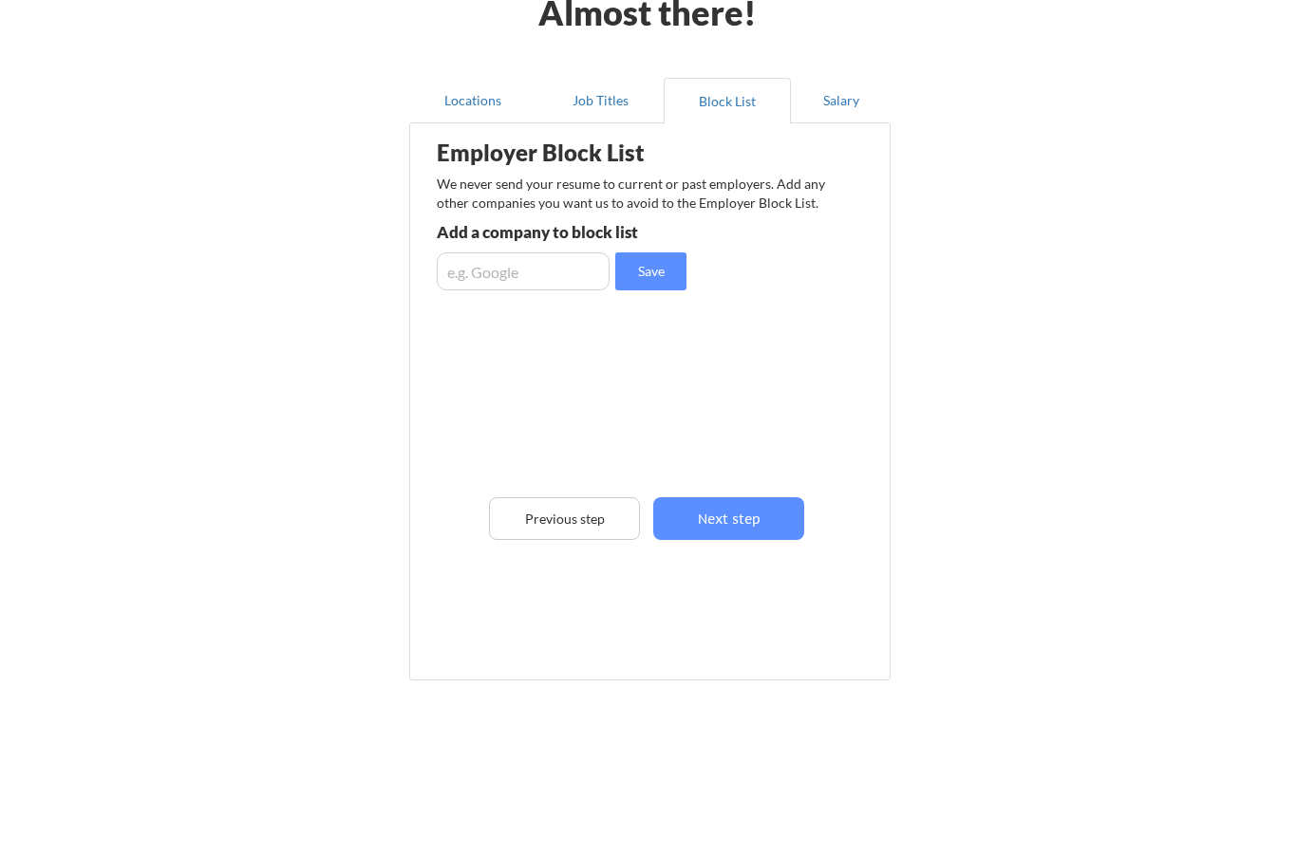
click at [749, 514] on button "Next step" at bounding box center [728, 518] width 151 height 43
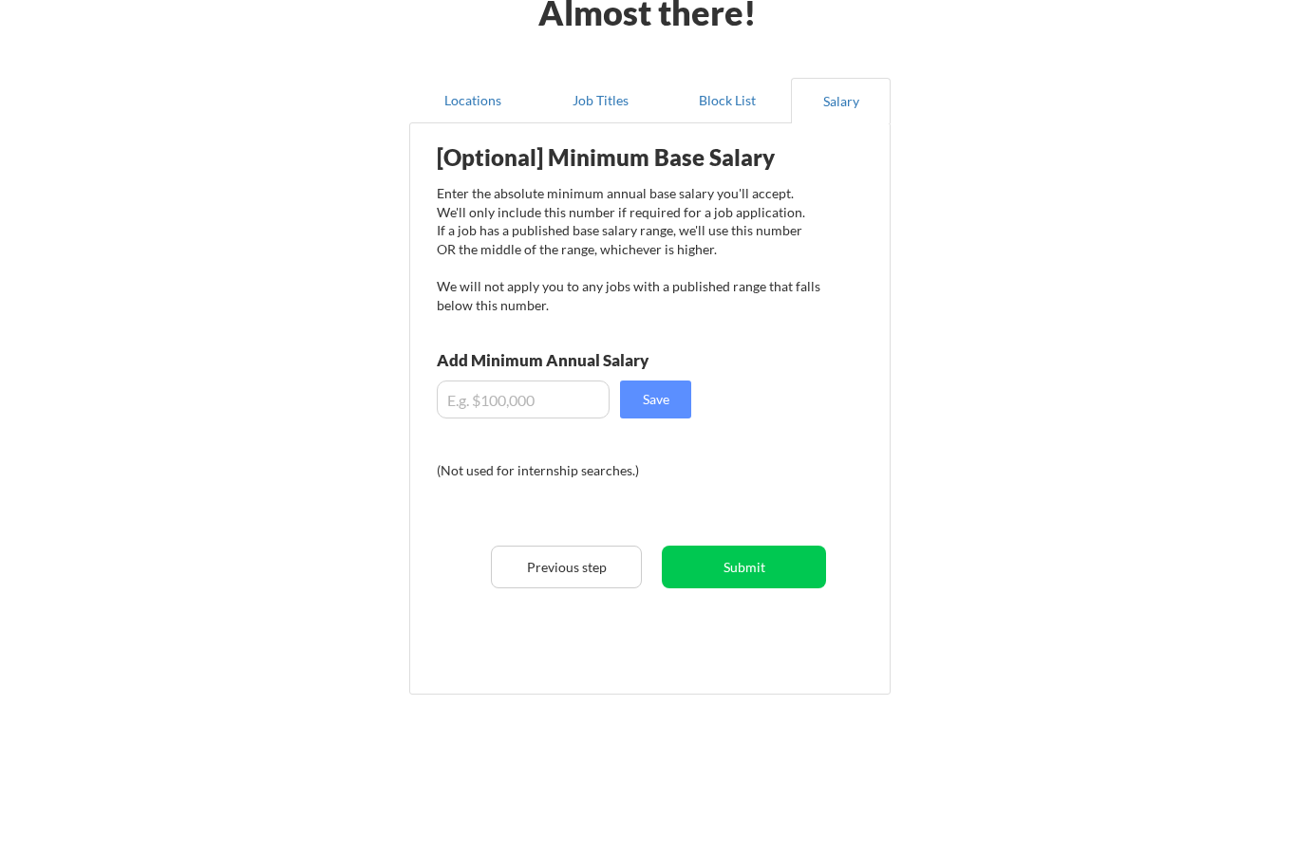
click at [549, 397] on input "input" at bounding box center [523, 400] width 173 height 38
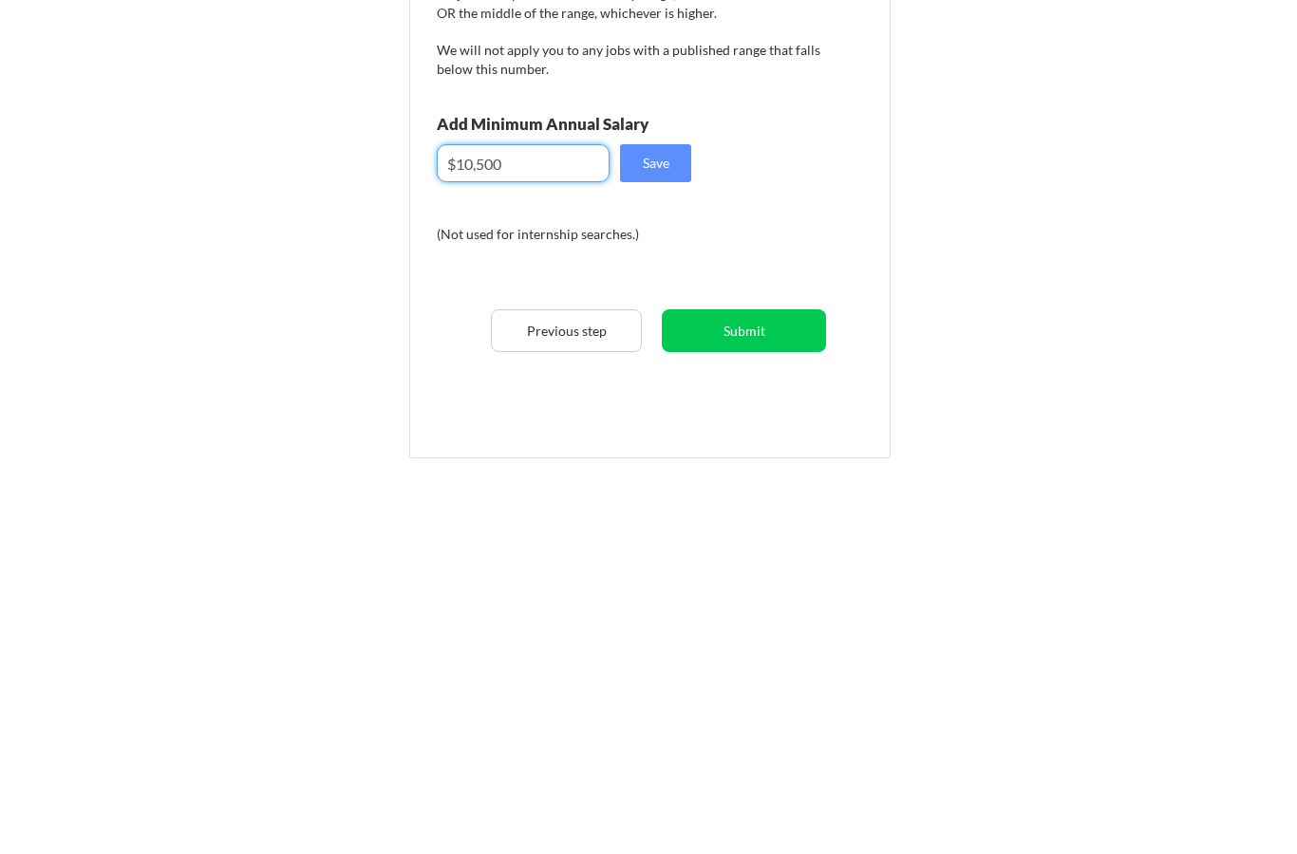
type input "$105,000"
click at [654, 381] on button "Save" at bounding box center [655, 400] width 71 height 38
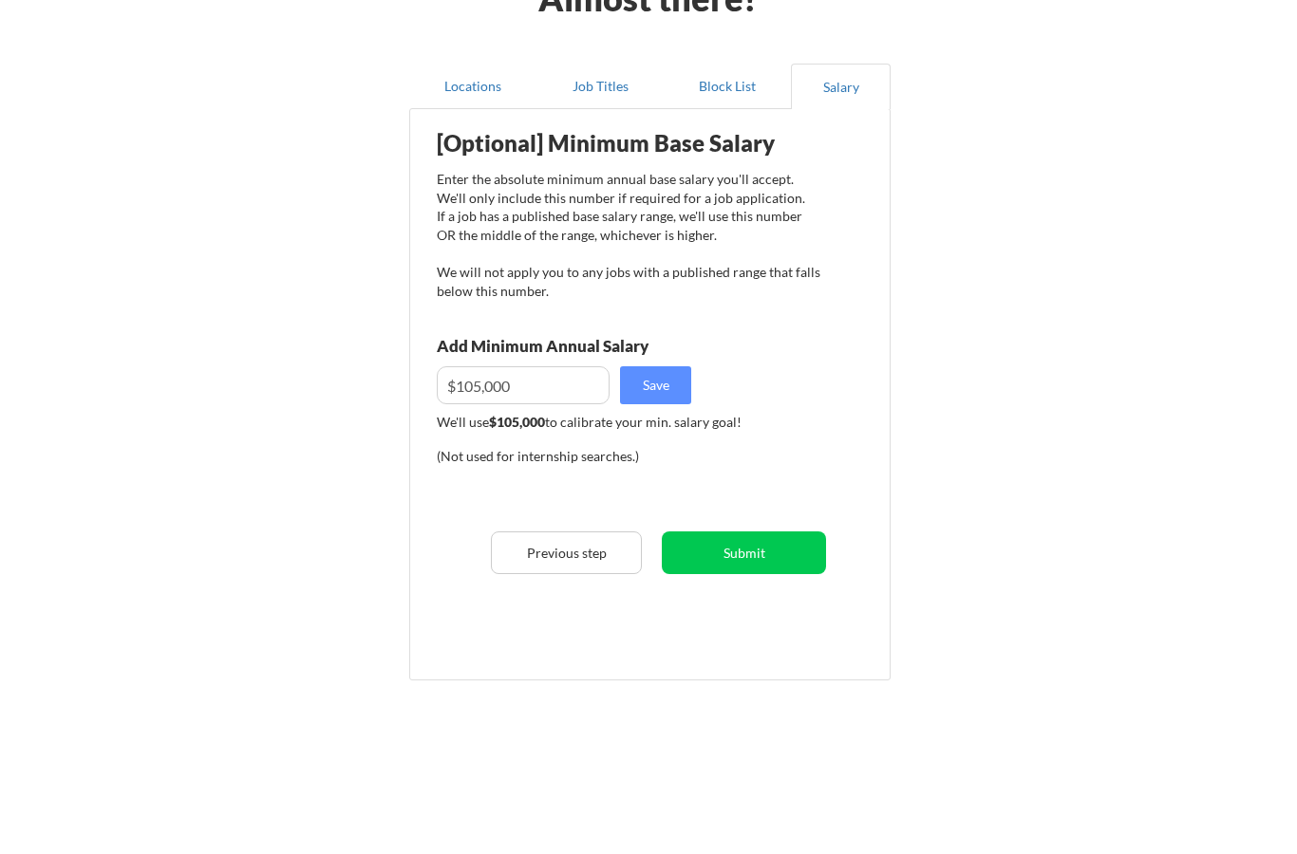
click at [761, 556] on button "Submit" at bounding box center [744, 553] width 164 height 43
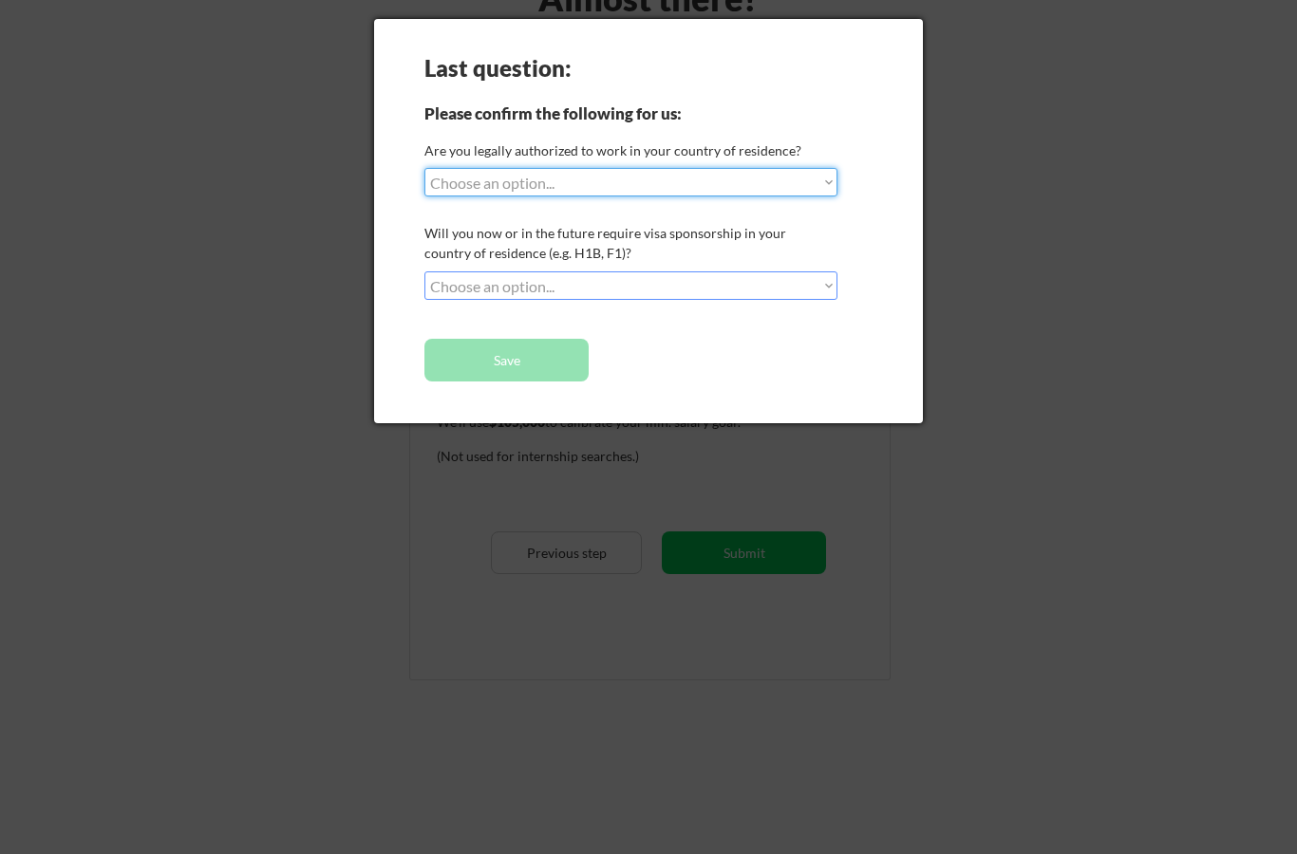
click at [703, 180] on select "Choose an option... Yes, I am a US Citizen Yes, I am a Canadian Citizen Yes, I …" at bounding box center [630, 182] width 413 height 28
select select ""yes__i_am_an_other_permanent_resident""
click at [670, 291] on select "Choose an option... No, I will not need sponsorship Yes, I will need sponsorship" at bounding box center [630, 285] width 413 height 28
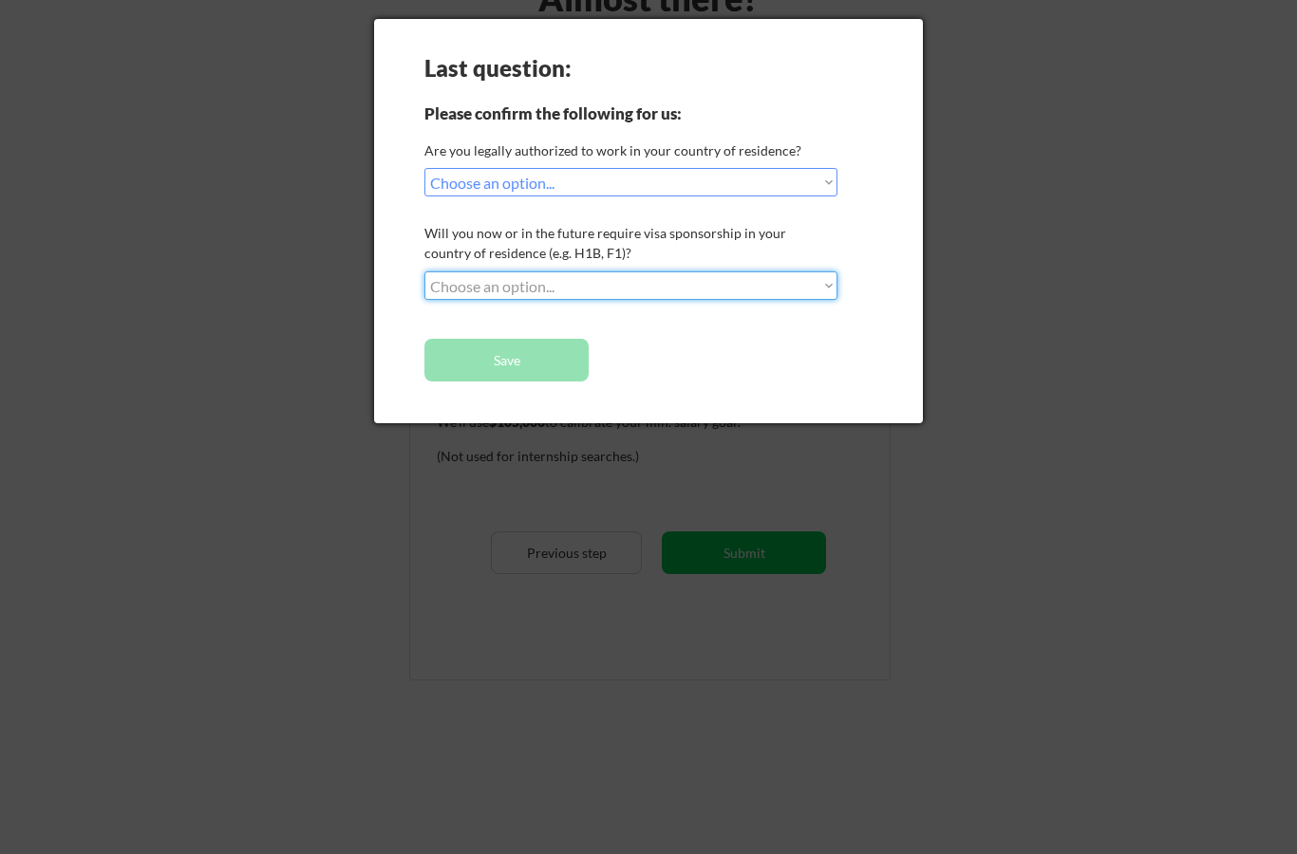
select select ""no__i_will_not_need_sponsorship""
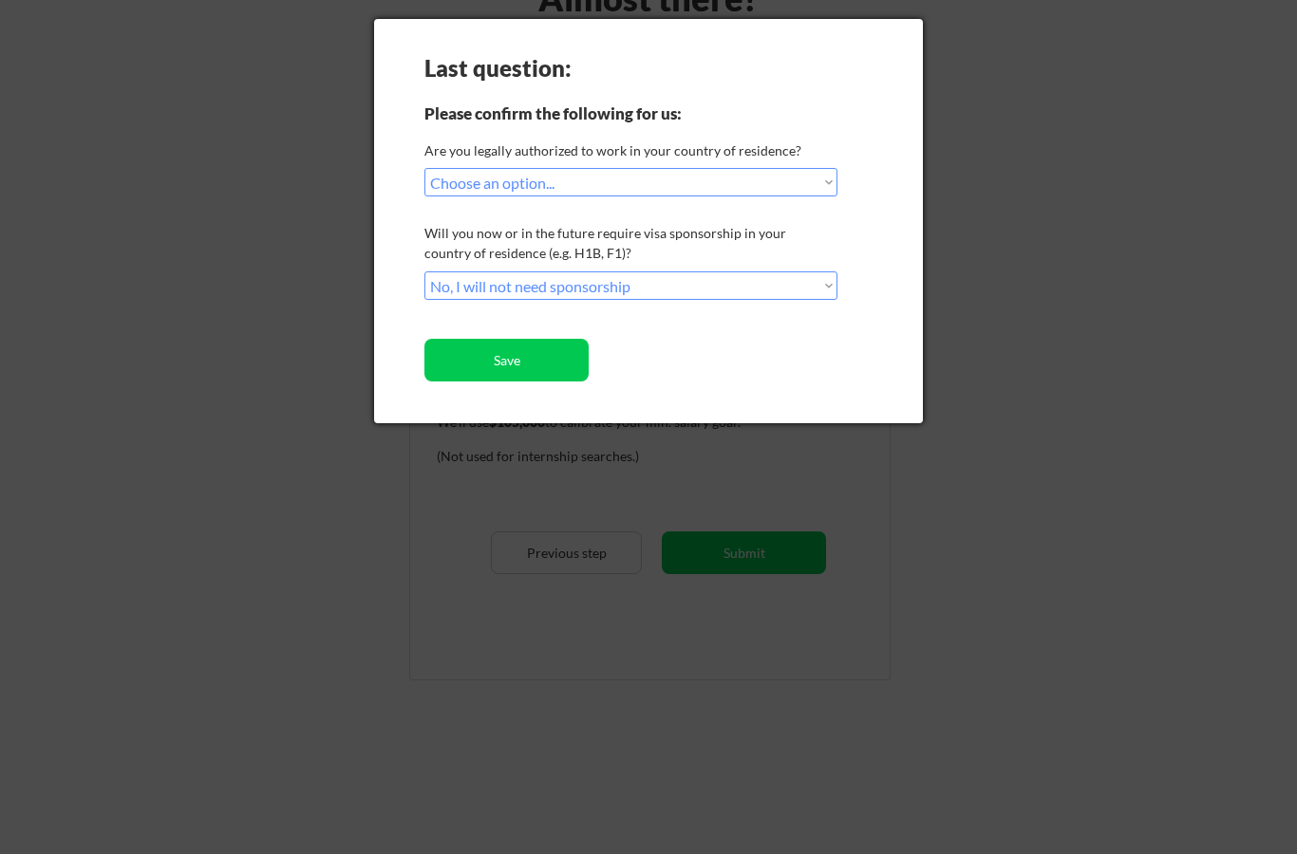
click at [524, 358] on button "Save" at bounding box center [506, 360] width 164 height 43
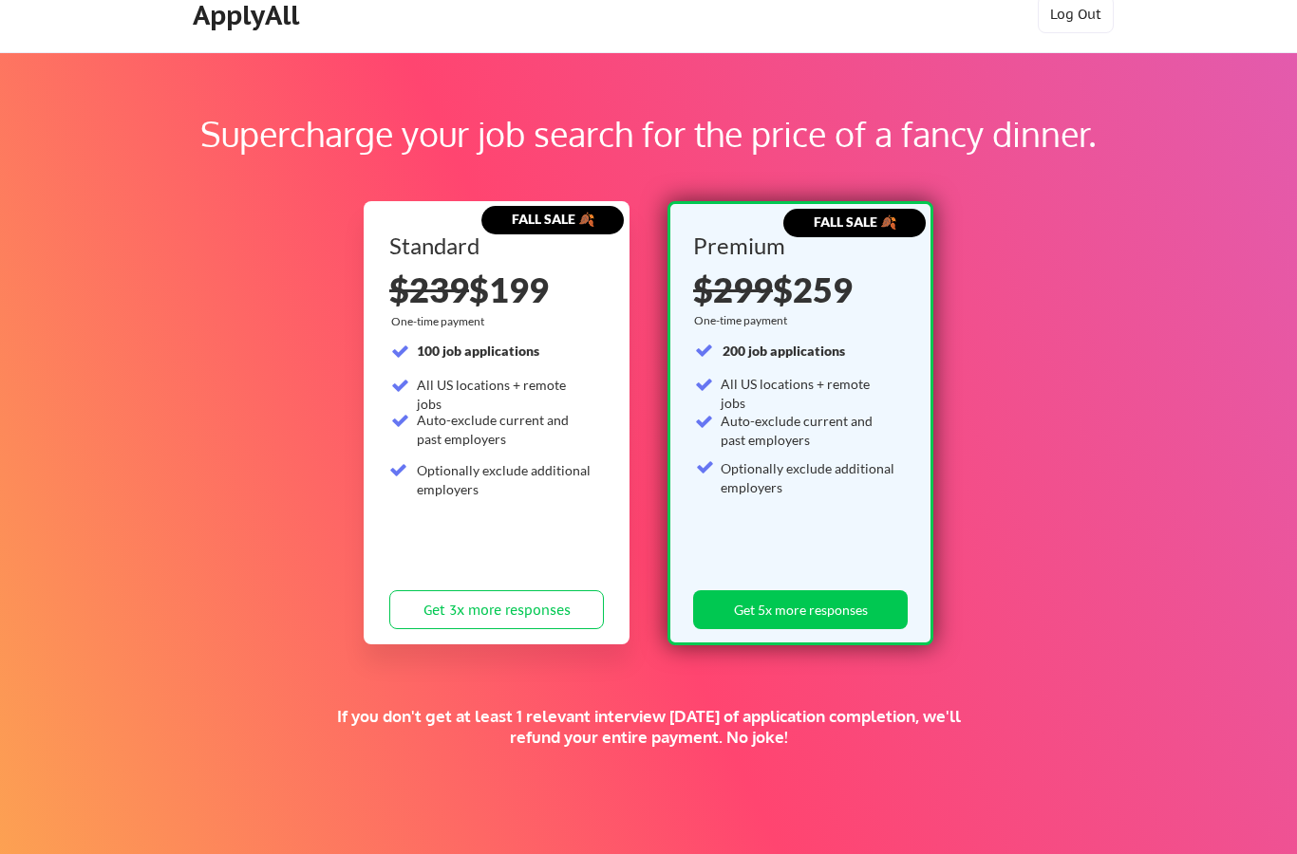
scroll to position [3, 0]
